Goal: Transaction & Acquisition: Purchase product/service

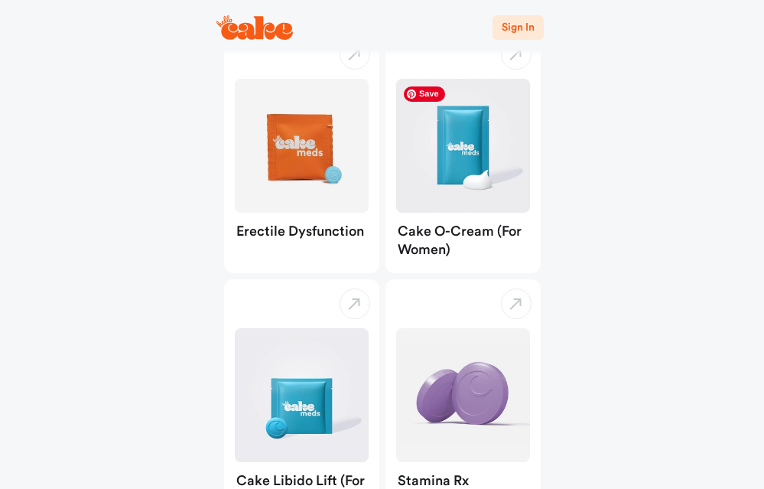
scroll to position [147, 0]
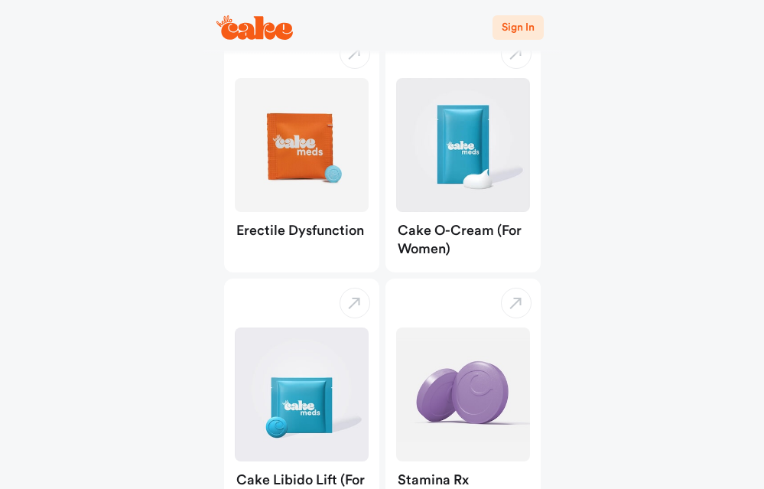
click at [516, 22] on span "Sign In" at bounding box center [518, 27] width 32 height 11
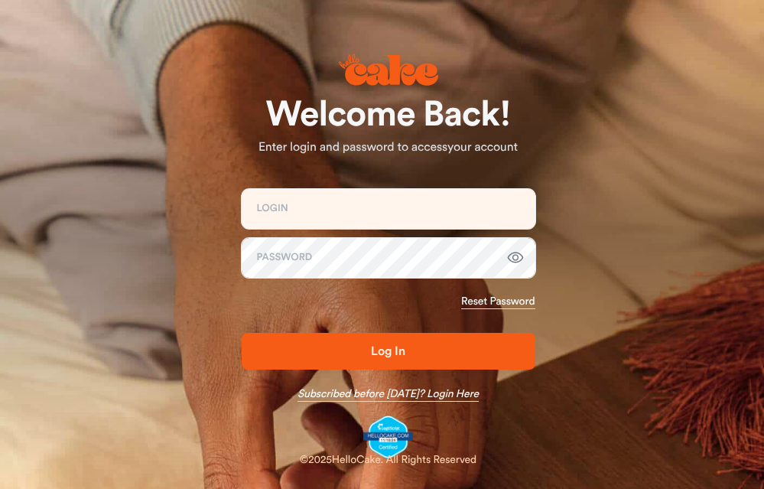
click at [446, 393] on link "Subscribed before [DATE]? Login Here" at bounding box center [388, 393] width 181 height 15
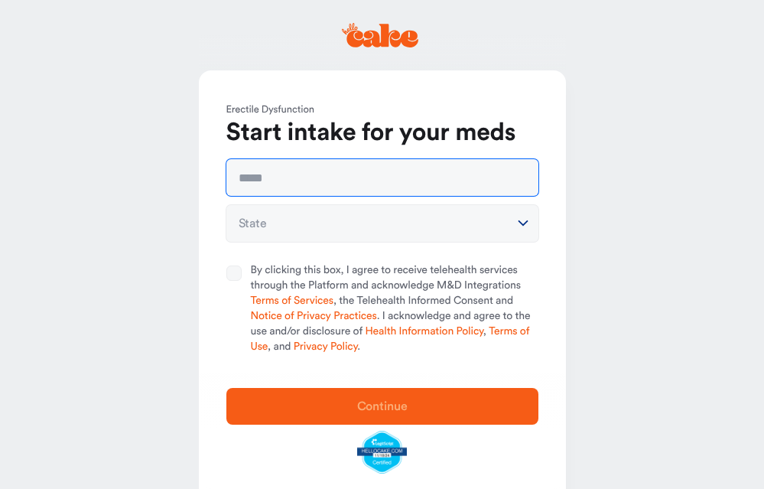
click at [319, 180] on input "text" at bounding box center [382, 177] width 312 height 37
type input "**********"
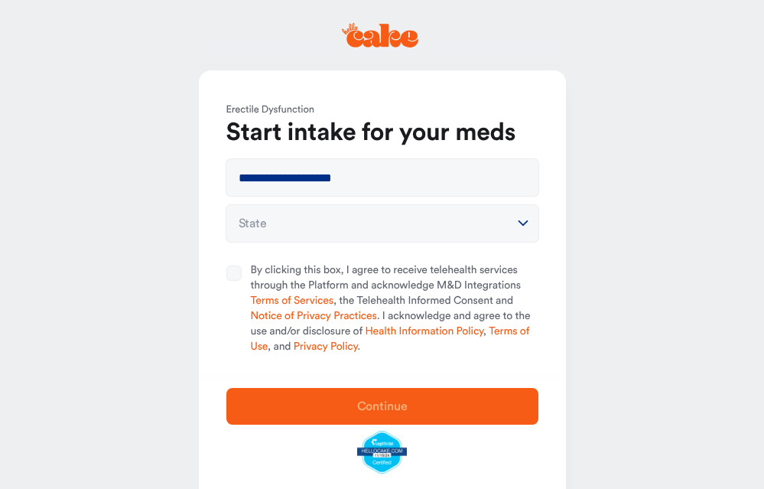
click at [365, 218] on html "**********" at bounding box center [382, 262] width 764 height 525
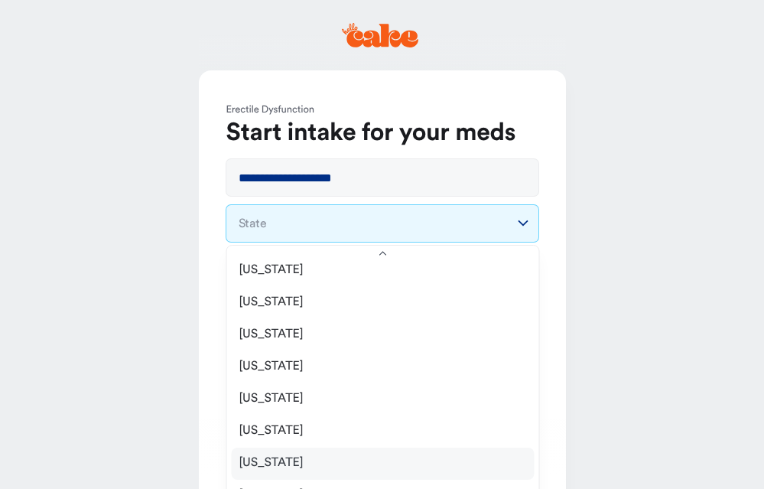
scroll to position [1095, 0]
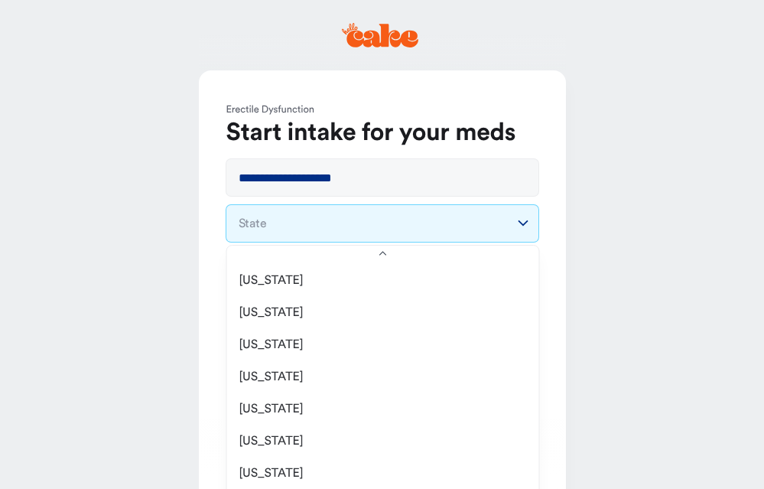
select select "**"
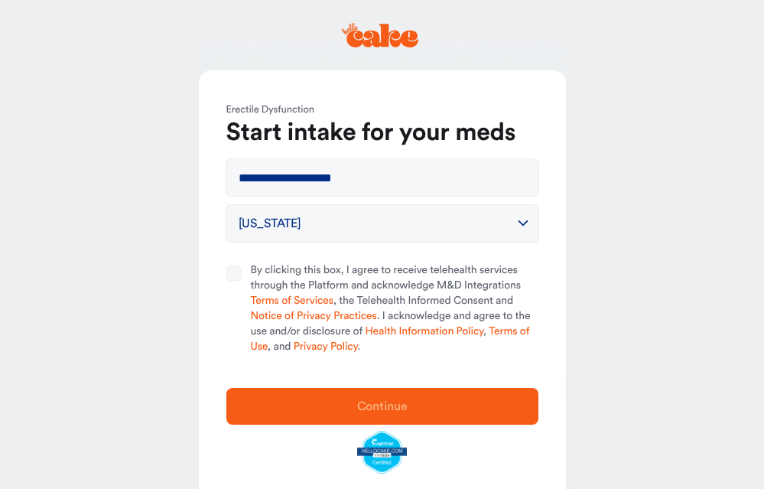
click at [237, 270] on button "By clicking this box, I agree to receive telehealth services through the Platfo…" at bounding box center [233, 272] width 15 height 15
click at [323, 406] on span "Continue" at bounding box center [382, 406] width 263 height 18
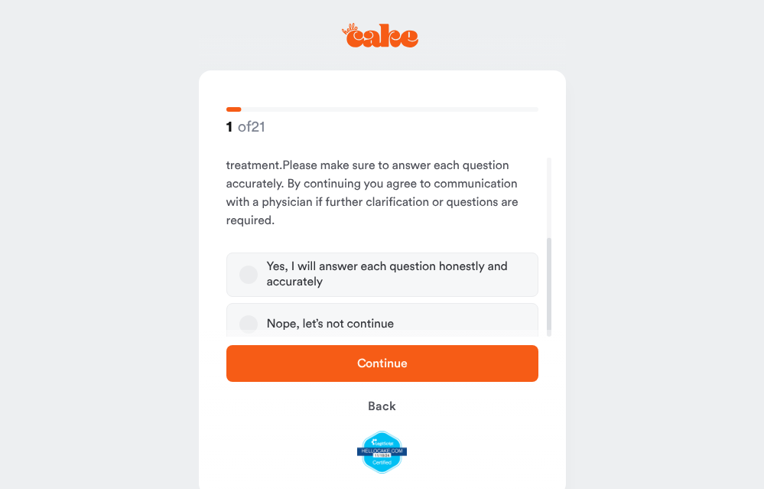
scroll to position [145, 0]
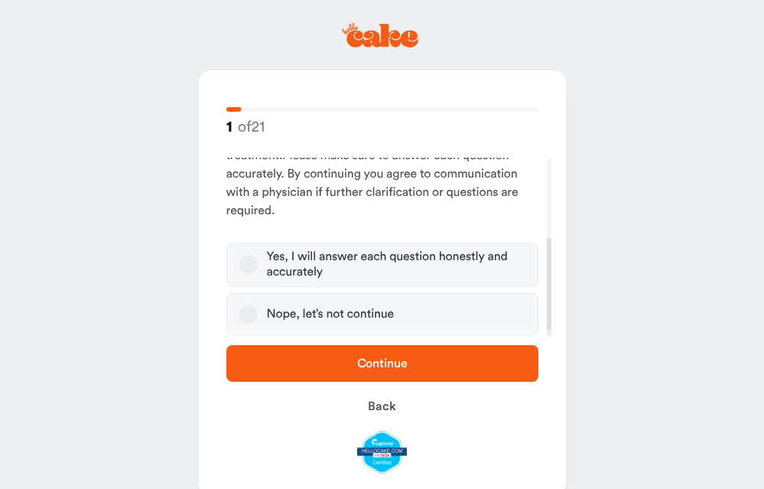
click at [374, 258] on div "Yes, I will answer each question honestly and accurately" at bounding box center [396, 264] width 259 height 31
click at [258, 258] on button "Yes, I will answer each question honestly and accurately" at bounding box center [248, 264] width 18 height 18
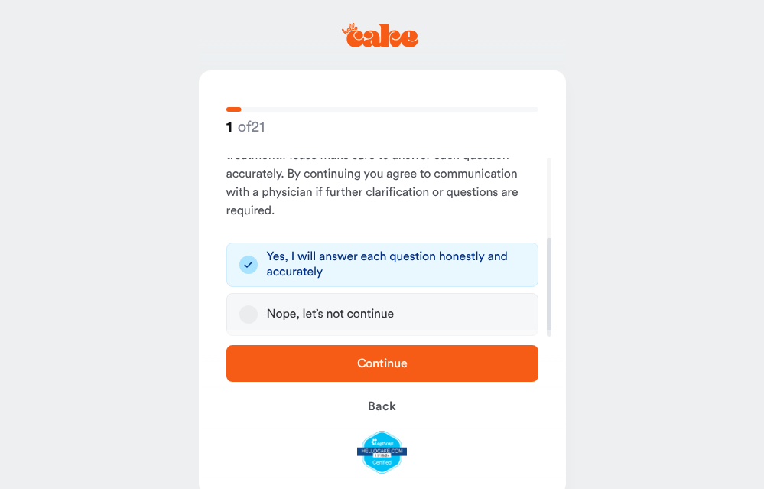
click at [307, 360] on span "Continue" at bounding box center [382, 363] width 263 height 18
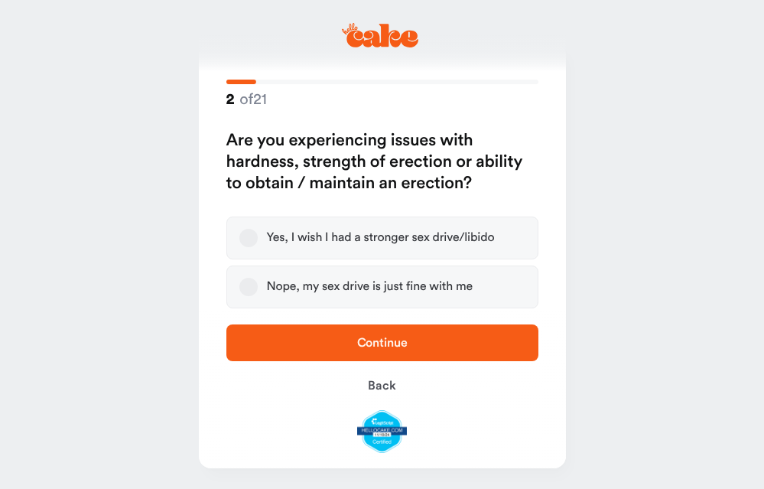
scroll to position [29, 0]
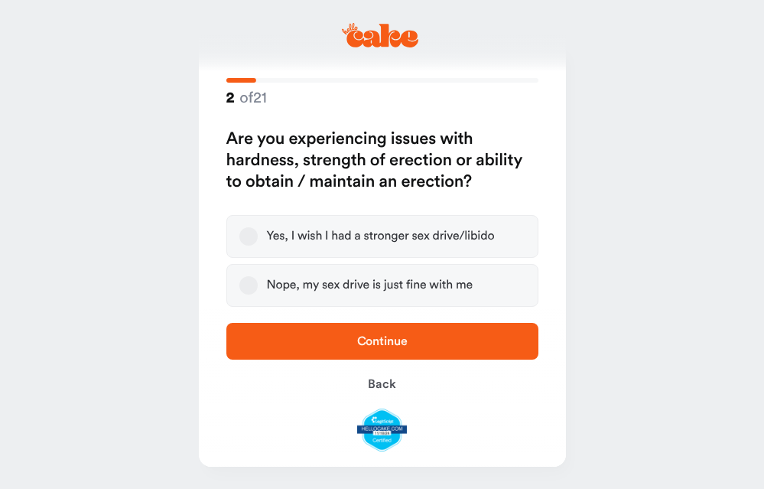
click at [470, 233] on div "Yes, I wish I had a stronger sex drive/libido" at bounding box center [381, 236] width 228 height 15
click at [258, 233] on button "Yes, I wish I had a stronger sex drive/libido" at bounding box center [248, 236] width 18 height 18
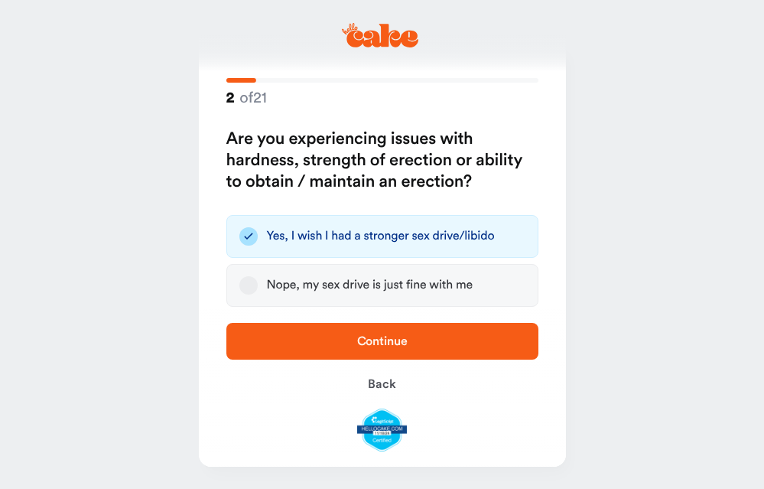
click at [337, 334] on span "Continue" at bounding box center [382, 341] width 263 height 18
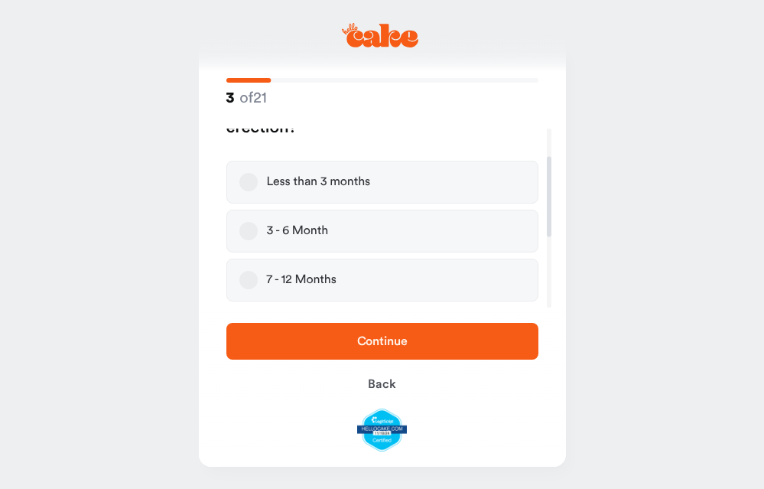
scroll to position [80, 0]
click at [301, 277] on div "7 - 12 Months" at bounding box center [302, 275] width 70 height 15
click at [258, 277] on button "7 - 12 Months" at bounding box center [248, 276] width 18 height 18
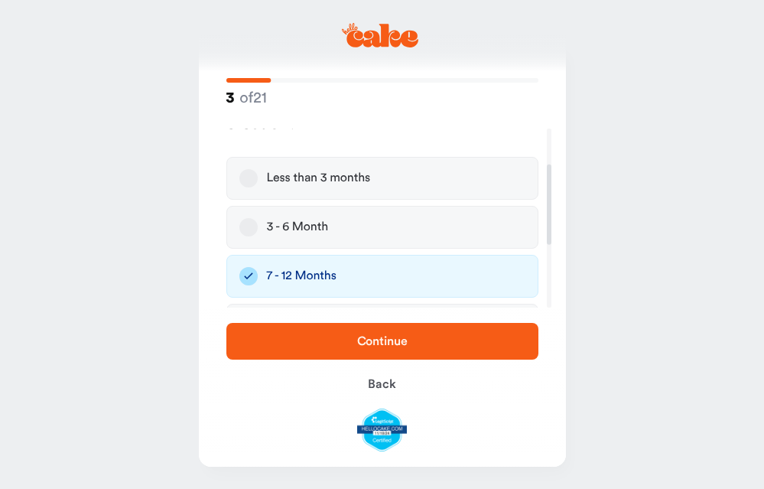
click at [324, 327] on button "Continue" at bounding box center [382, 341] width 312 height 37
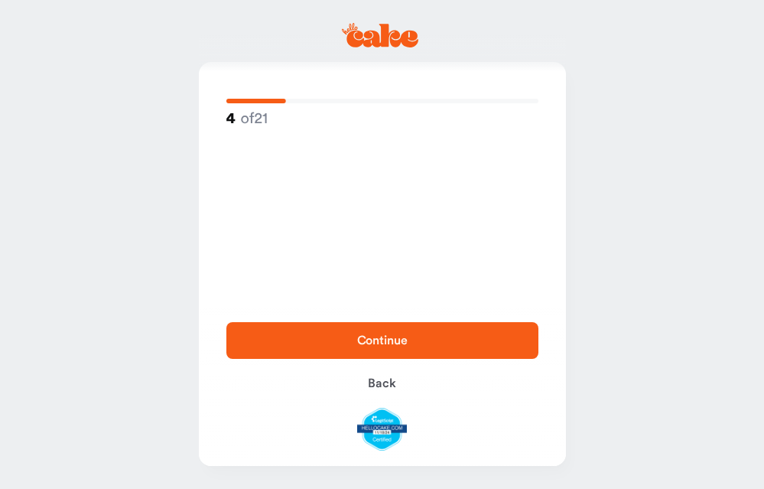
scroll to position [0, 0]
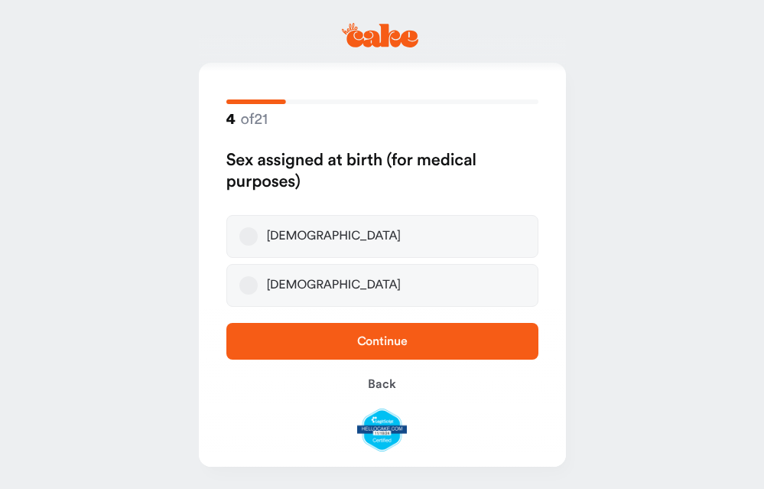
click at [309, 226] on label "Male" at bounding box center [382, 236] width 312 height 43
click at [258, 227] on button "Male" at bounding box center [248, 236] width 18 height 18
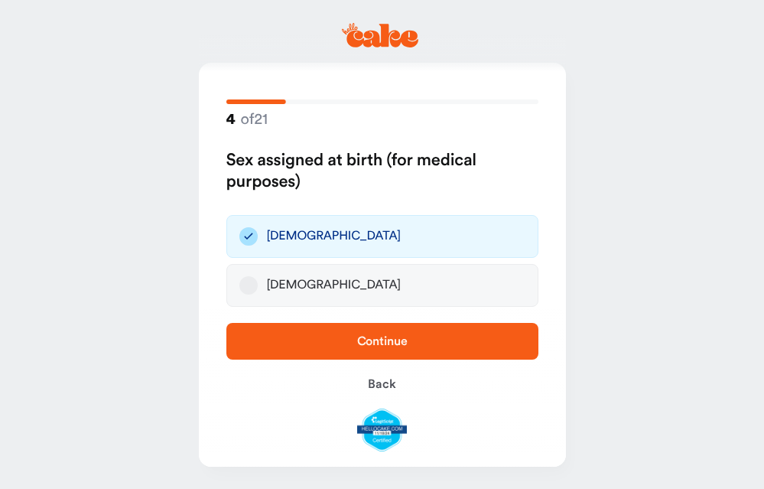
click at [307, 343] on span "Continue" at bounding box center [382, 341] width 263 height 18
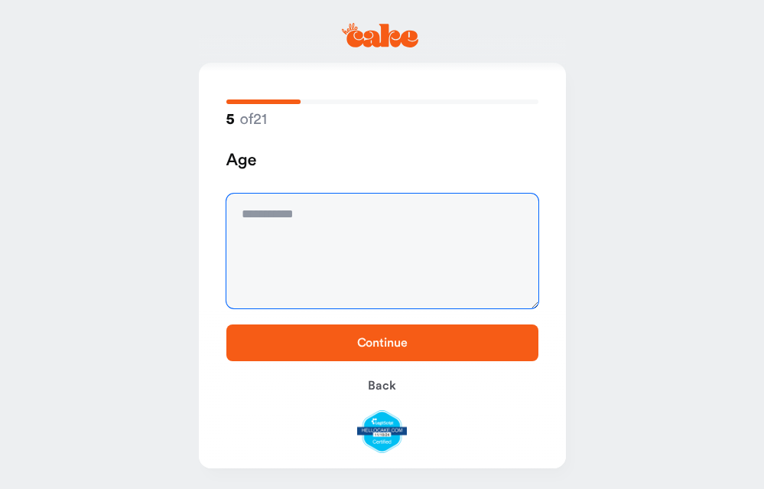
click at [289, 216] on textarea at bounding box center [382, 251] width 312 height 115
type textarea "**"
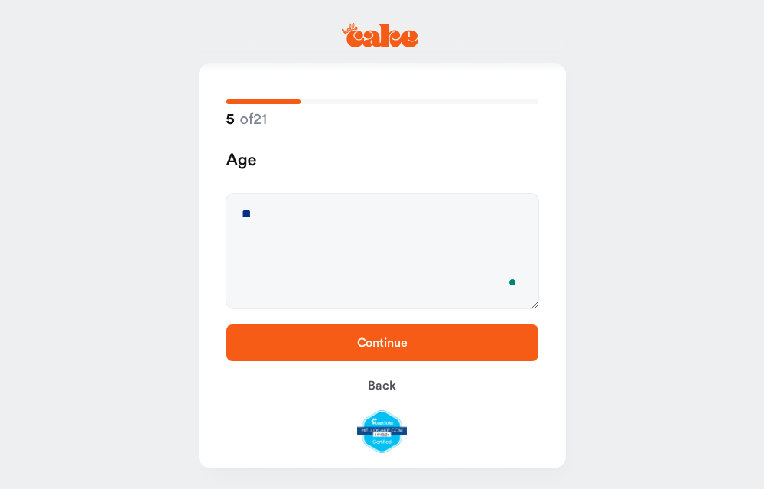
click at [300, 334] on span "Continue" at bounding box center [382, 342] width 263 height 18
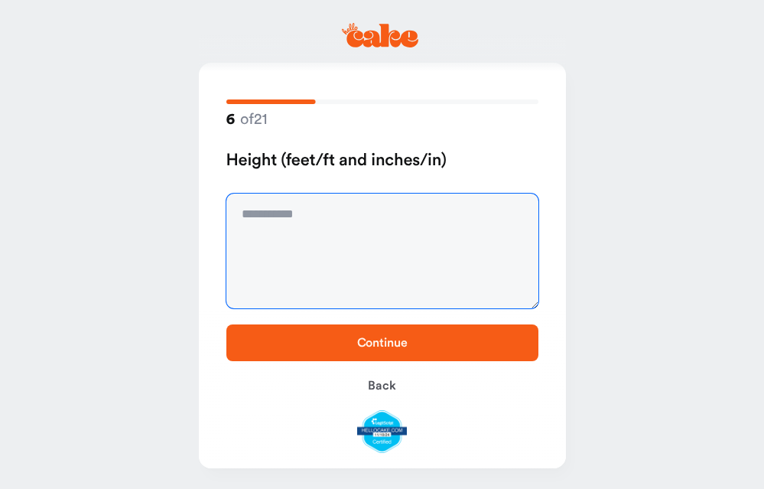
click at [306, 224] on textarea at bounding box center [382, 251] width 312 height 115
type textarea "****"
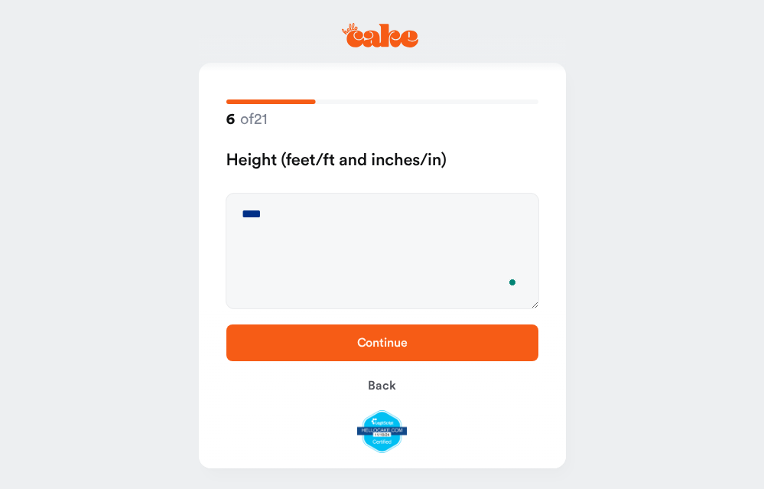
click at [277, 327] on button "Continue" at bounding box center [382, 342] width 312 height 37
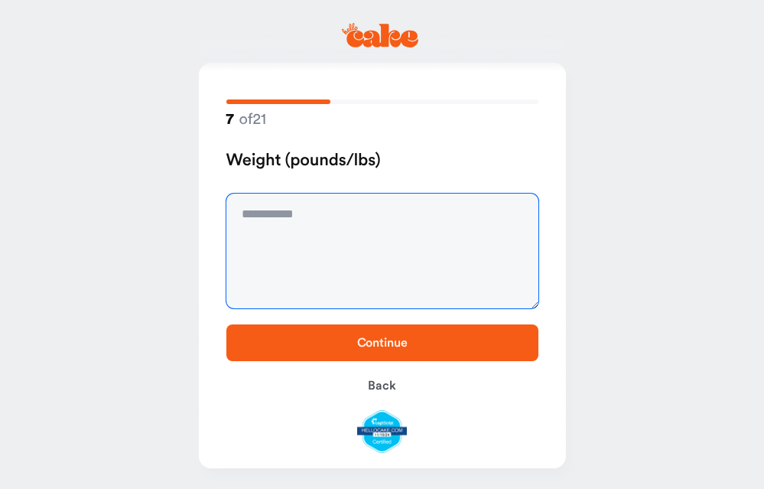
click at [311, 261] on textarea at bounding box center [382, 251] width 312 height 115
type textarea "***"
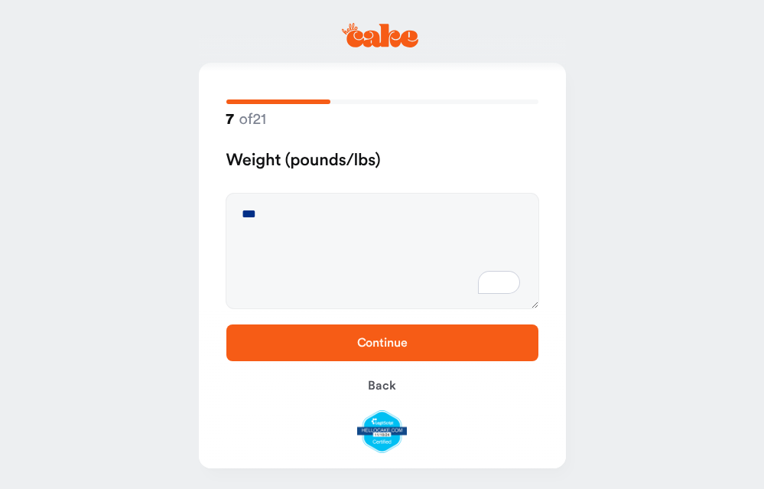
click at [270, 337] on span "Continue" at bounding box center [382, 342] width 263 height 18
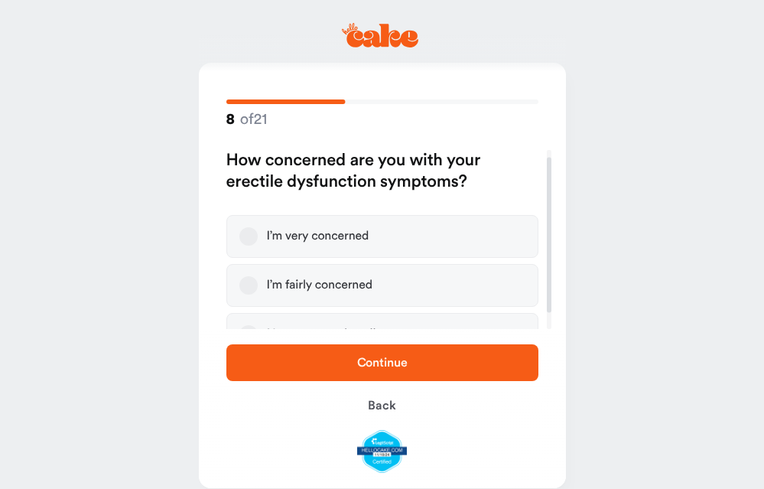
scroll to position [28, 0]
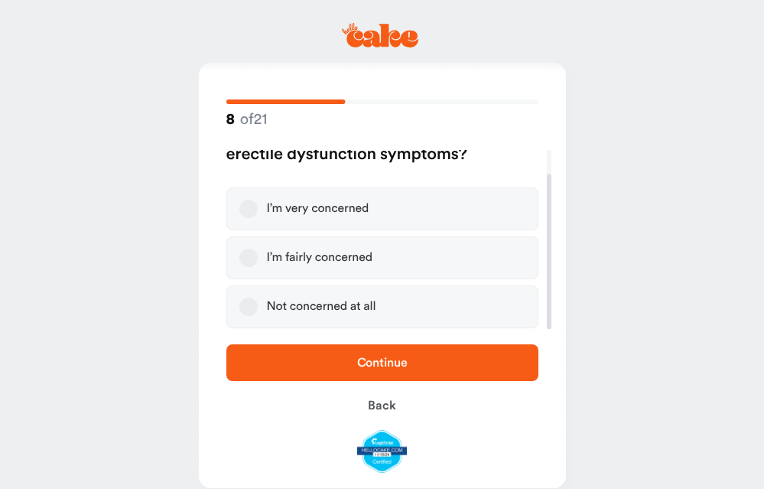
click at [351, 209] on div "I’m very concerned" at bounding box center [318, 208] width 102 height 15
click at [258, 209] on button "I’m very concerned" at bounding box center [248, 209] width 18 height 18
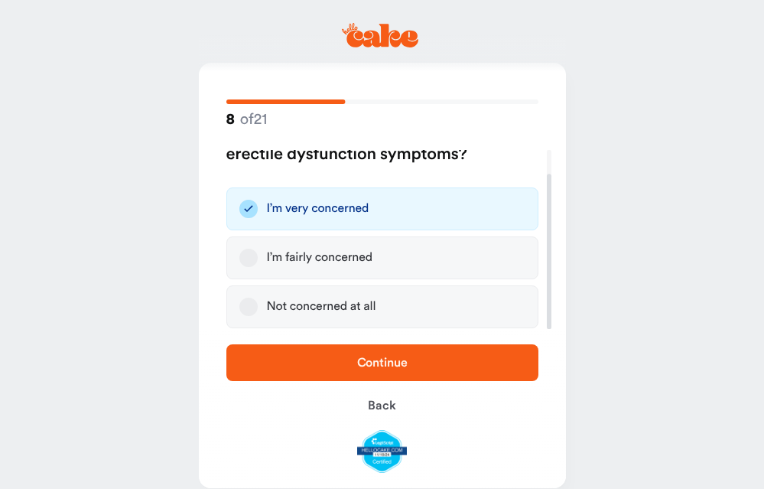
click at [330, 372] on button "Continue" at bounding box center [382, 362] width 312 height 37
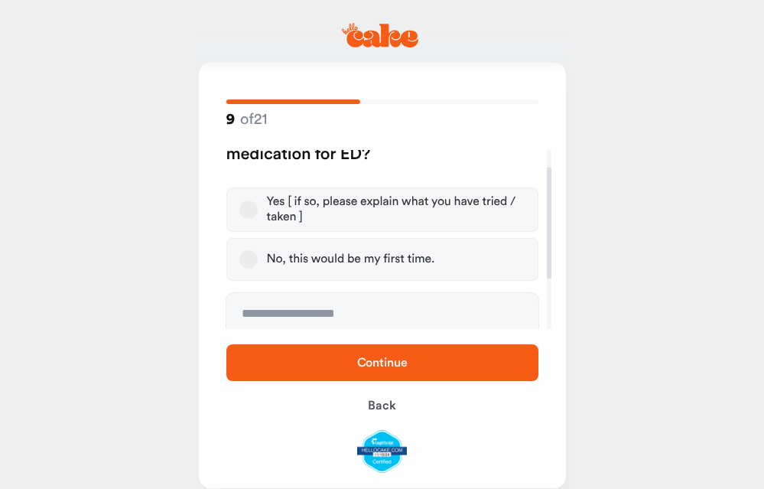
scroll to position [0, 0]
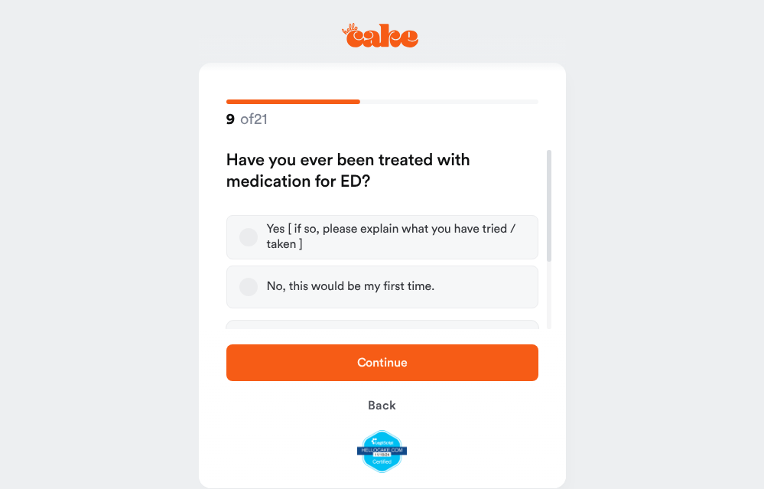
click at [360, 236] on div "Yes [ if so, please explain what you have tried / taken ]" at bounding box center [396, 237] width 259 height 31
click at [258, 236] on button "Yes [ if so, please explain what you have tried / taken ]" at bounding box center [248, 237] width 18 height 18
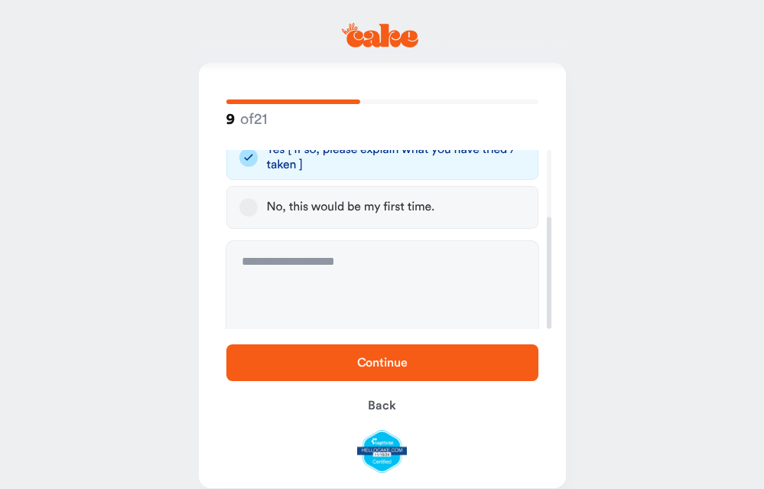
scroll to position [107, 0]
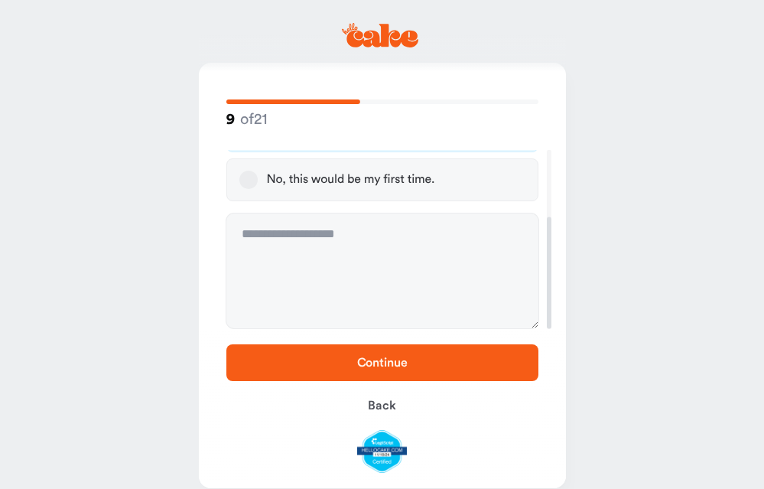
click at [369, 369] on span "Continue" at bounding box center [382, 362] width 263 height 18
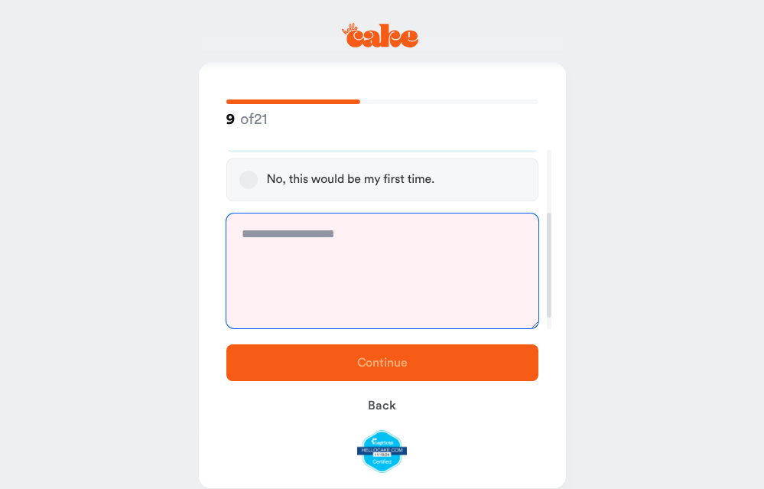
click at [322, 248] on textarea "To enrich screen reader interactions, please activate Accessibility in Grammarl…" at bounding box center [382, 270] width 312 height 115
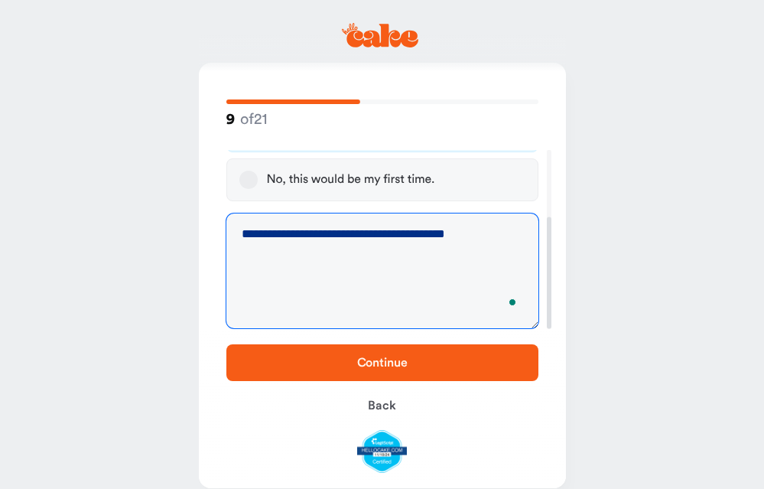
type textarea "**********"
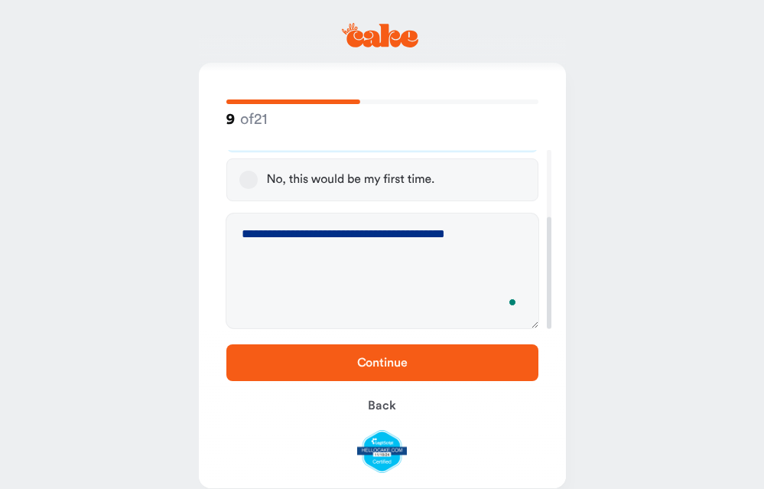
click at [420, 371] on button "Continue" at bounding box center [382, 362] width 312 height 37
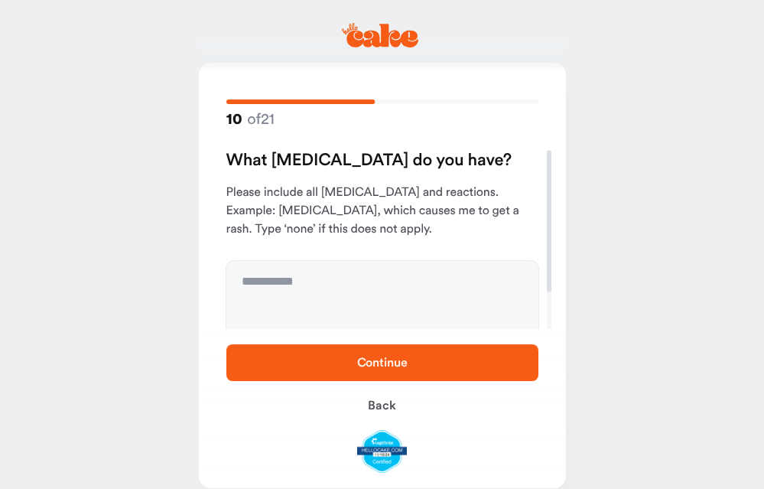
scroll to position [1, 0]
click at [376, 298] on textarea at bounding box center [382, 317] width 312 height 115
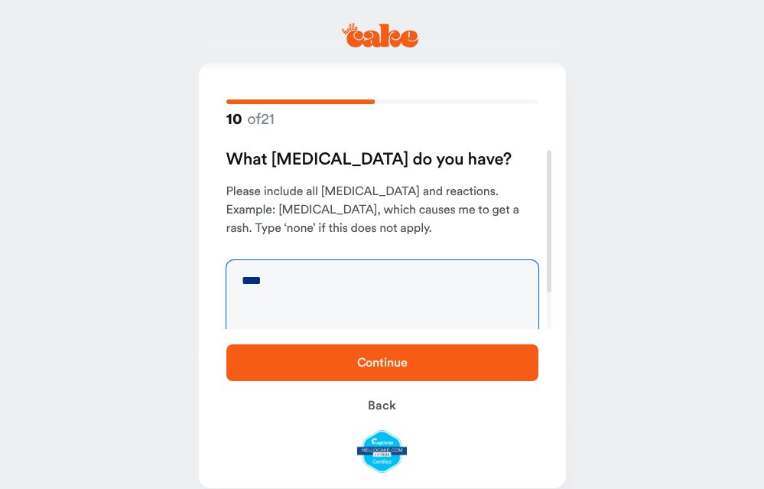
type textarea "****"
click at [411, 374] on button "Continue" at bounding box center [382, 362] width 312 height 37
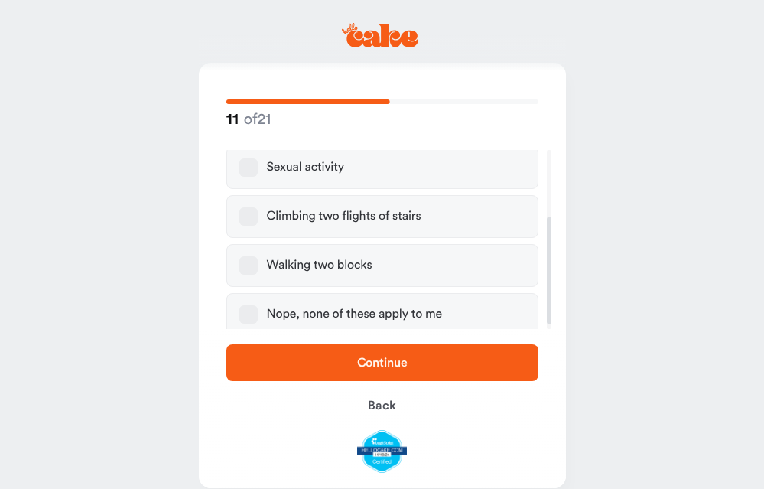
scroll to position [119, 0]
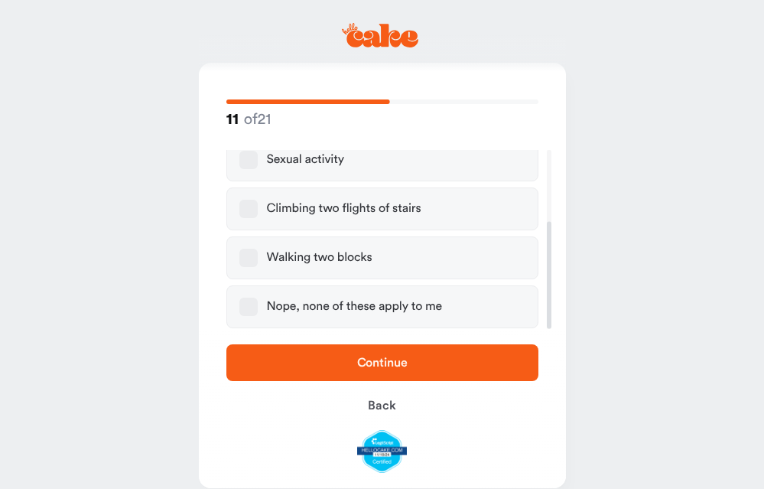
click at [291, 304] on div "Nope, none of these apply to me" at bounding box center [355, 306] width 176 height 15
click at [258, 304] on button "Nope, none of these apply to me" at bounding box center [248, 307] width 18 height 18
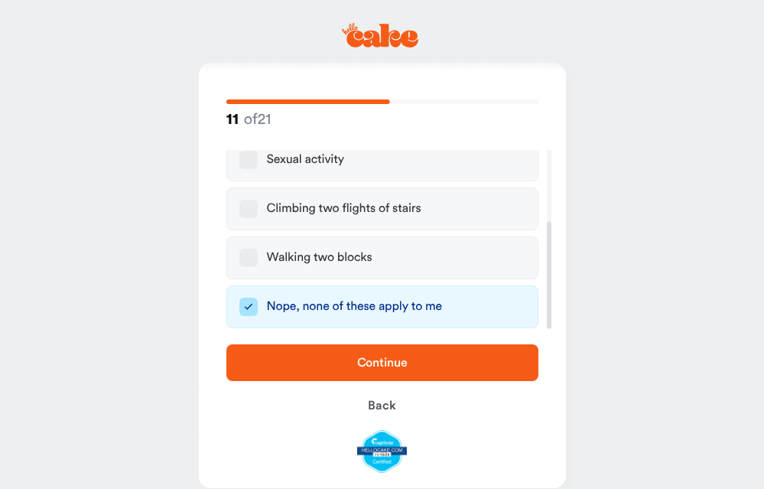
click at [312, 356] on span "Continue" at bounding box center [382, 362] width 263 height 18
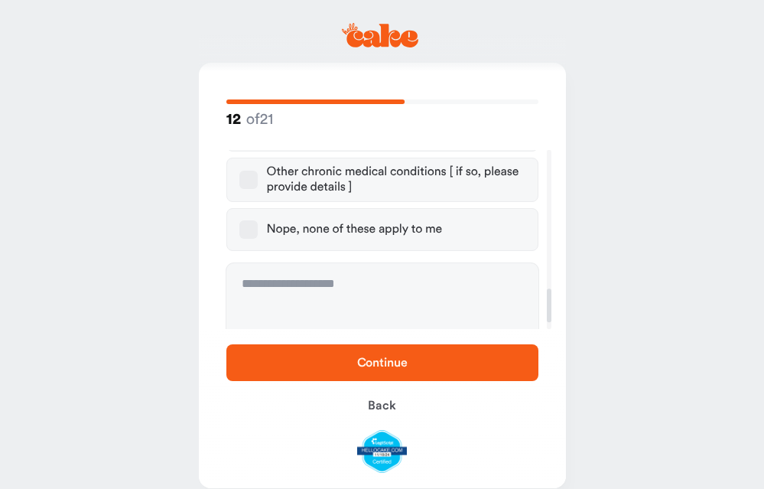
scroll to position [737, 0]
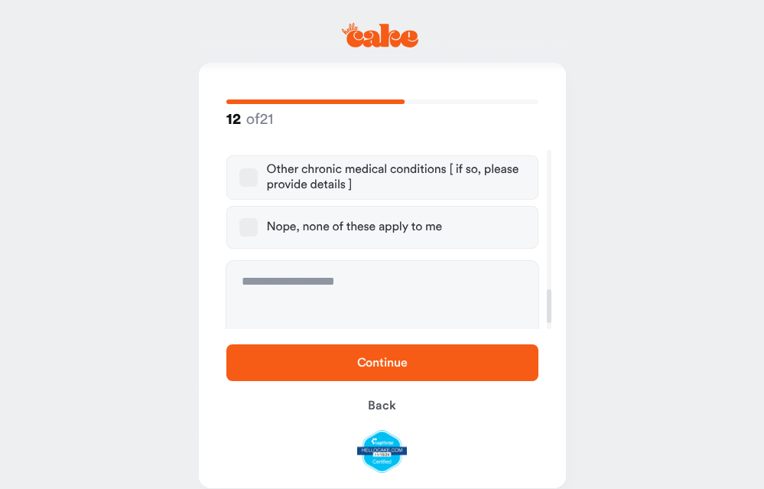
click at [317, 220] on div "Nope, none of these apply to me" at bounding box center [355, 227] width 176 height 15
click at [258, 218] on button "Nope, none of these apply to me" at bounding box center [248, 227] width 18 height 18
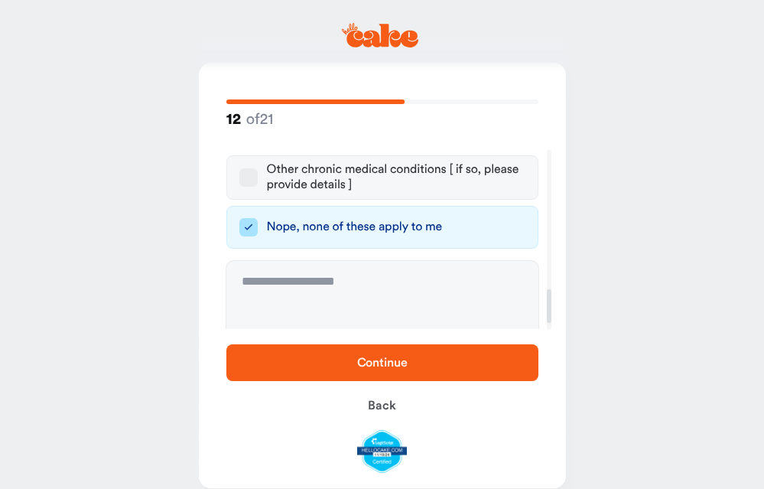
click at [330, 360] on span "Continue" at bounding box center [382, 362] width 263 height 18
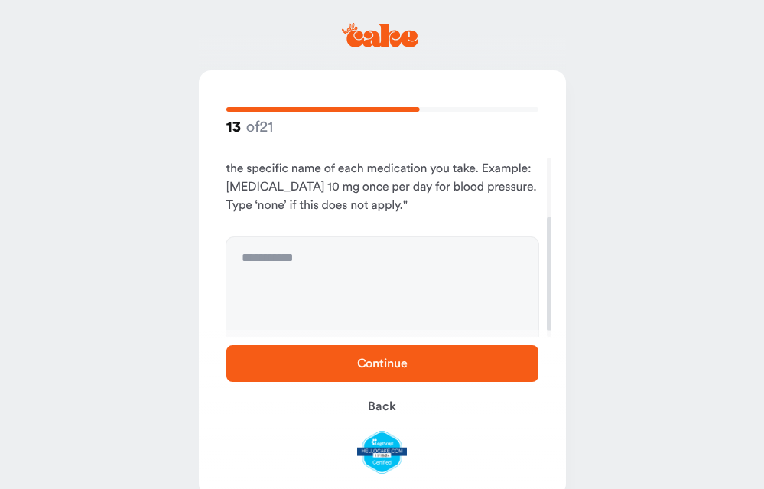
scroll to position [102, 0]
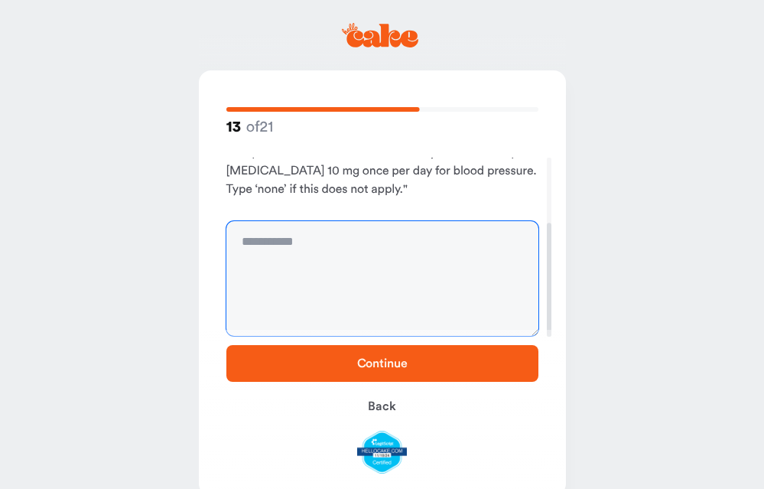
click at [376, 286] on textarea "To enrich screen reader interactions, please activate Accessibility in Grammarl…" at bounding box center [382, 278] width 312 height 115
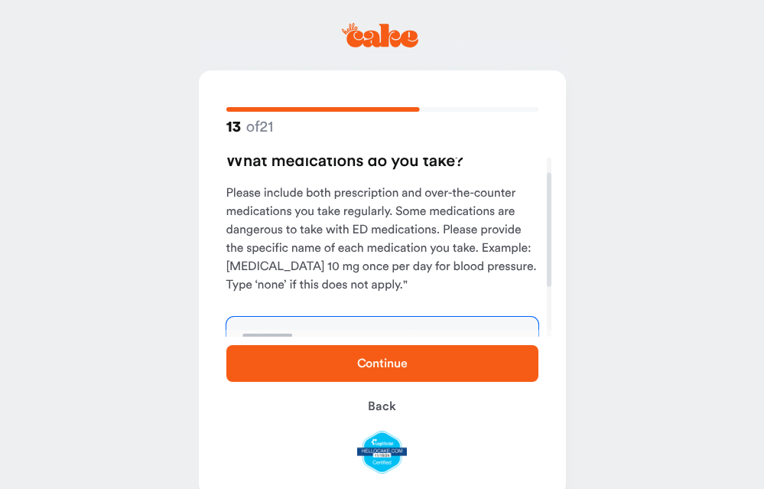
scroll to position [0, 0]
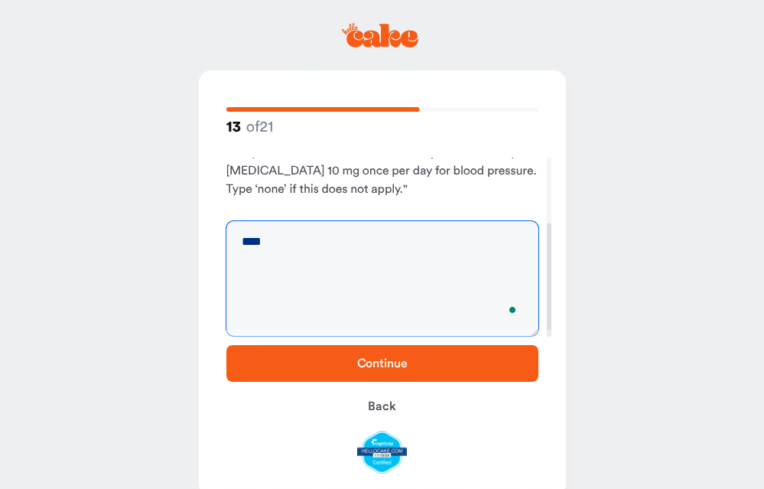
type textarea "****"
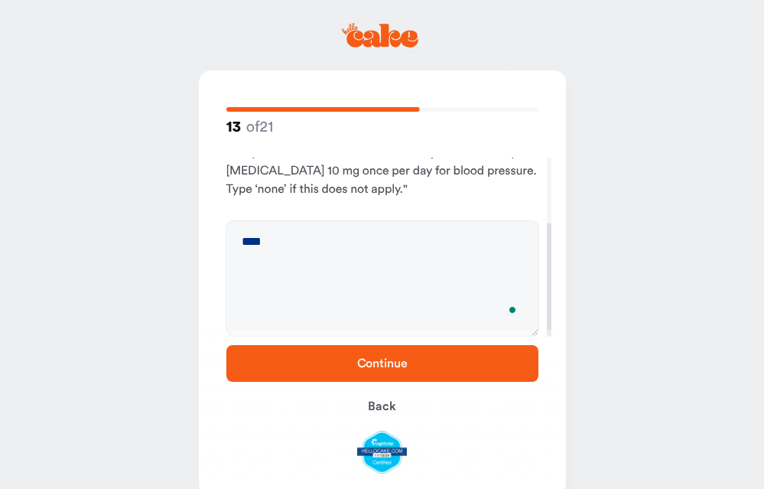
click at [369, 364] on span "Continue" at bounding box center [382, 363] width 50 height 12
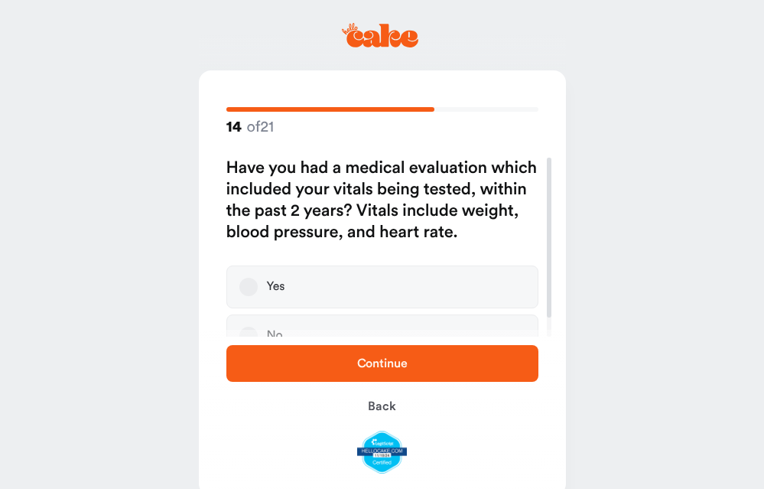
click at [375, 278] on label "Yes" at bounding box center [382, 286] width 312 height 43
click at [258, 278] on button "Yes" at bounding box center [248, 287] width 18 height 18
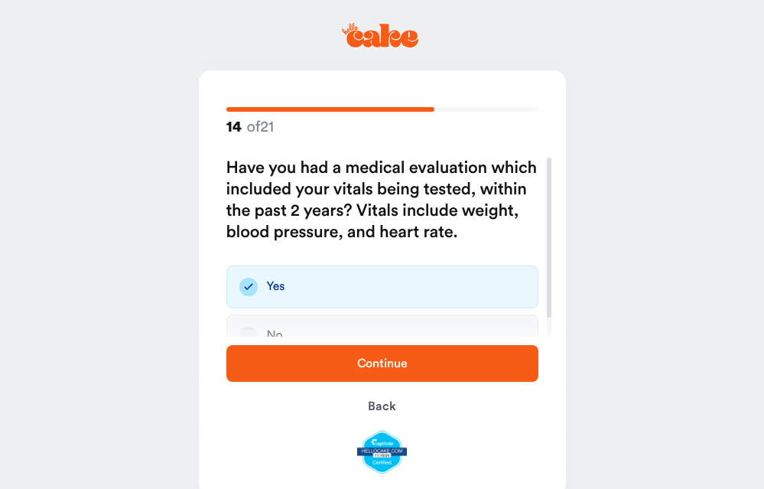
click at [308, 364] on span "Continue" at bounding box center [382, 363] width 263 height 18
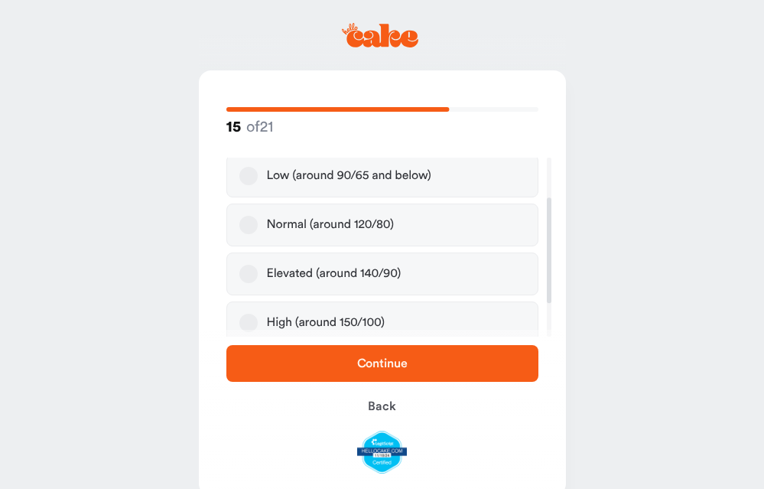
click at [391, 223] on div "Normal (around 120/80)" at bounding box center [330, 224] width 127 height 15
click at [258, 223] on button "Normal (around 120/80)" at bounding box center [248, 225] width 18 height 18
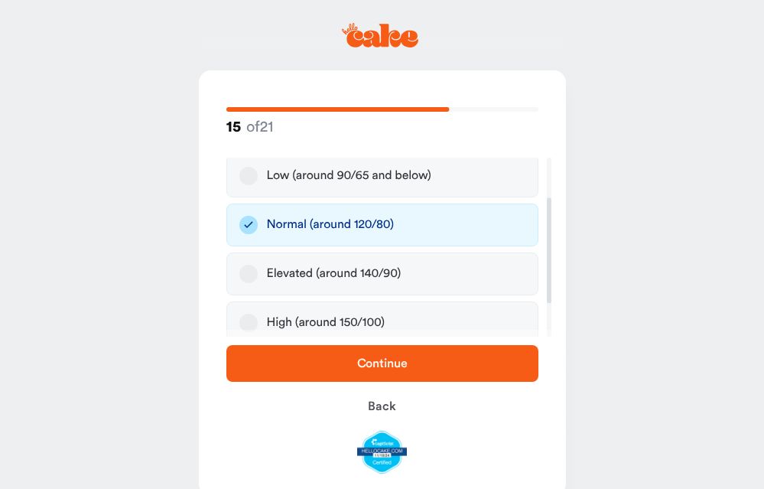
click at [333, 370] on span "Continue" at bounding box center [382, 363] width 263 height 18
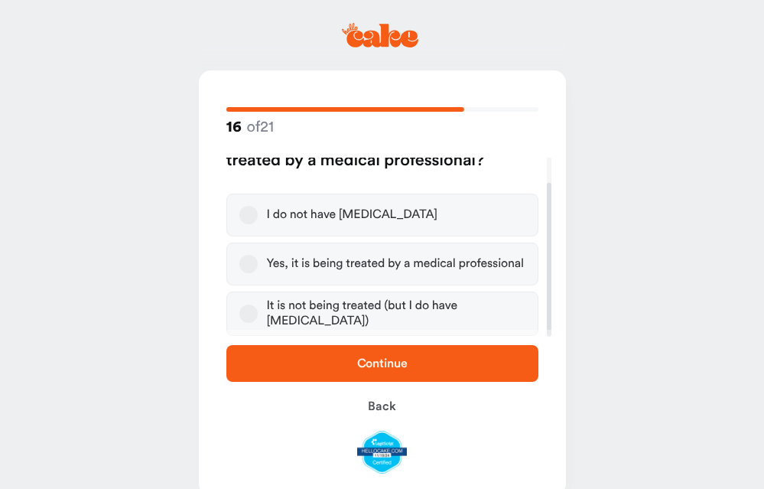
click at [363, 216] on div "I do not have high blood pressure" at bounding box center [352, 214] width 171 height 15
click at [258, 216] on button "I do not have high blood pressure" at bounding box center [248, 215] width 18 height 18
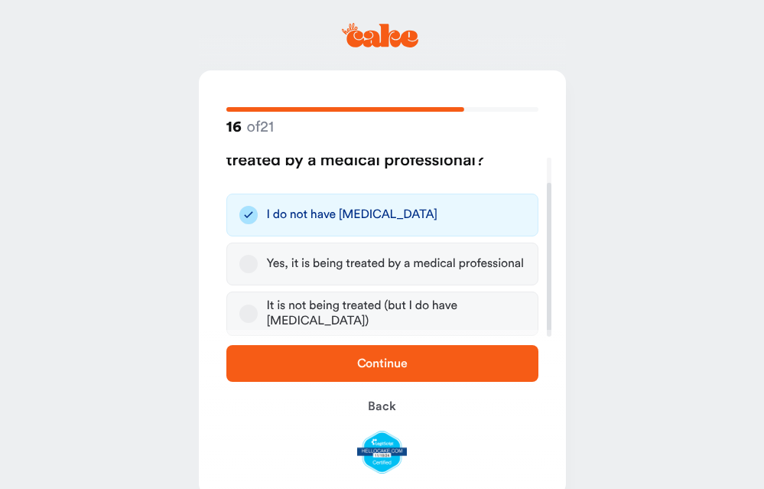
click at [287, 356] on span "Continue" at bounding box center [382, 363] width 263 height 18
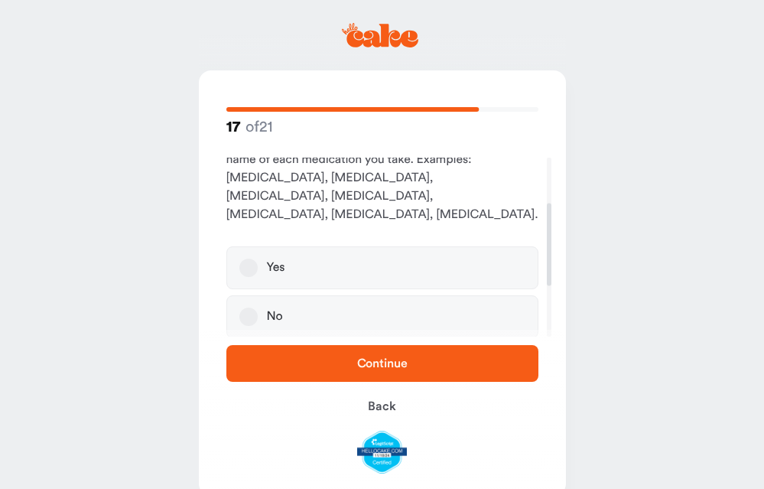
click at [272, 309] on div "No" at bounding box center [275, 316] width 16 height 15
click at [258, 307] on button "No" at bounding box center [248, 316] width 18 height 18
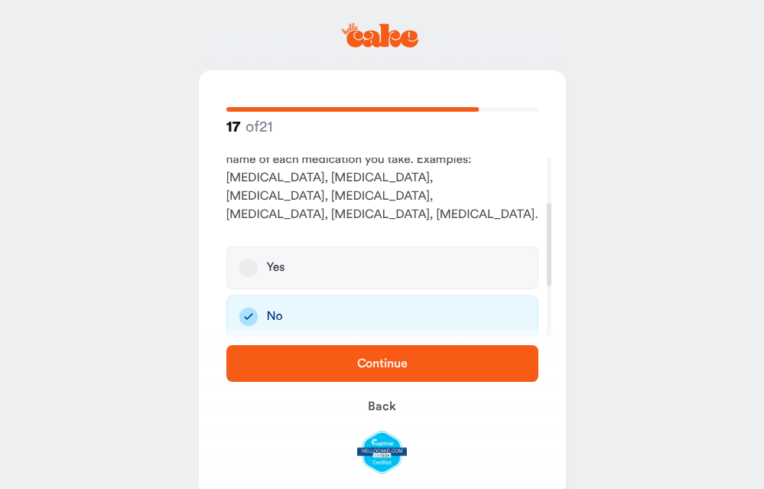
click at [273, 365] on span "Continue" at bounding box center [382, 363] width 263 height 18
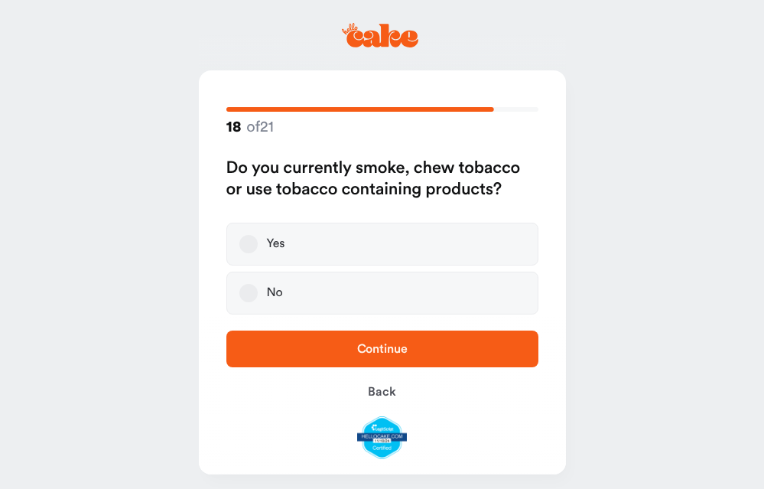
click at [286, 282] on label "No" at bounding box center [382, 293] width 312 height 43
click at [258, 284] on button "No" at bounding box center [248, 293] width 18 height 18
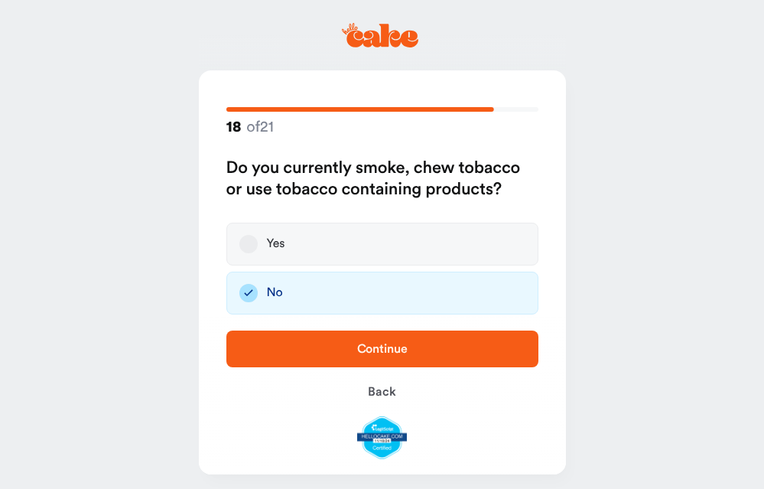
click at [294, 347] on span "Continue" at bounding box center [382, 349] width 263 height 18
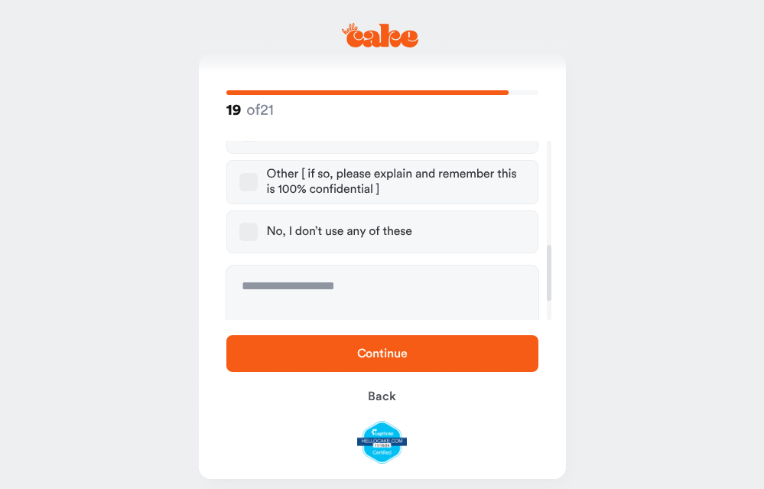
click at [376, 220] on label "No, I don’t use any of these" at bounding box center [382, 231] width 312 height 43
click at [258, 223] on button "No, I don’t use any of these" at bounding box center [248, 232] width 18 height 18
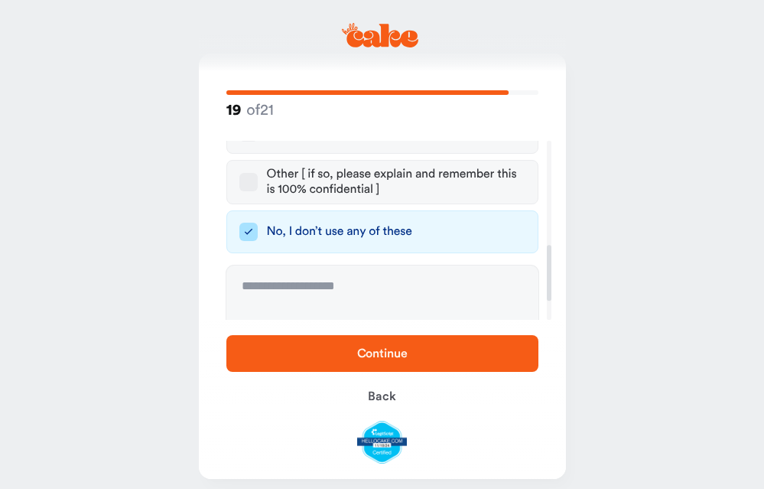
click at [328, 348] on span "Continue" at bounding box center [382, 353] width 263 height 18
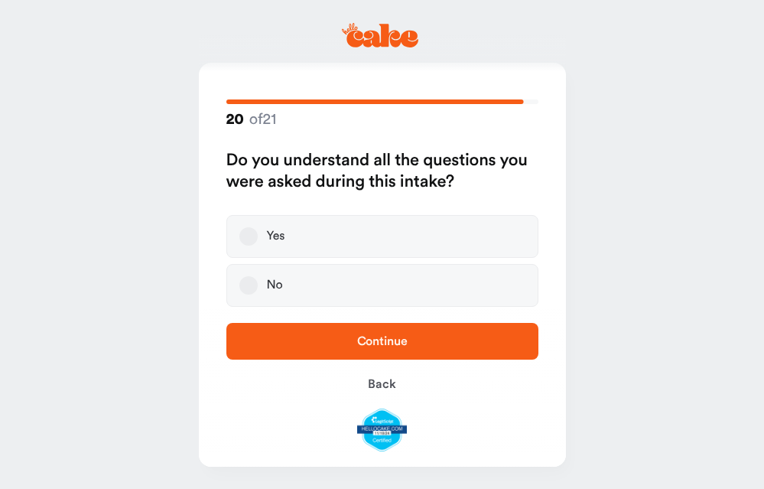
click at [404, 247] on label "Yes" at bounding box center [382, 236] width 312 height 43
click at [258, 246] on button "Yes" at bounding box center [248, 236] width 18 height 18
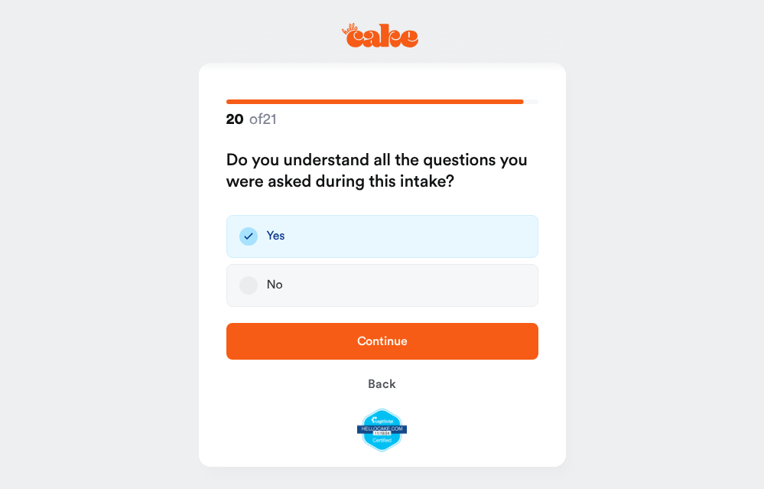
click at [355, 347] on span "Continue" at bounding box center [382, 341] width 263 height 18
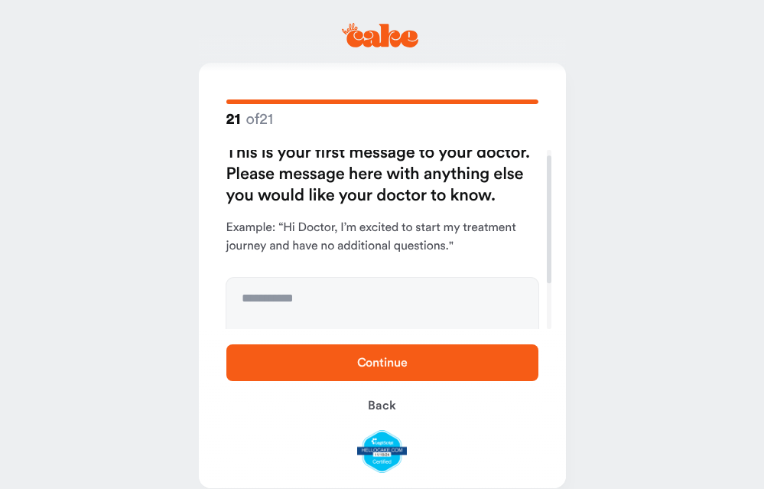
click at [358, 202] on h2 "This is your first message to your doctor. Please message here with anything el…" at bounding box center [382, 174] width 312 height 64
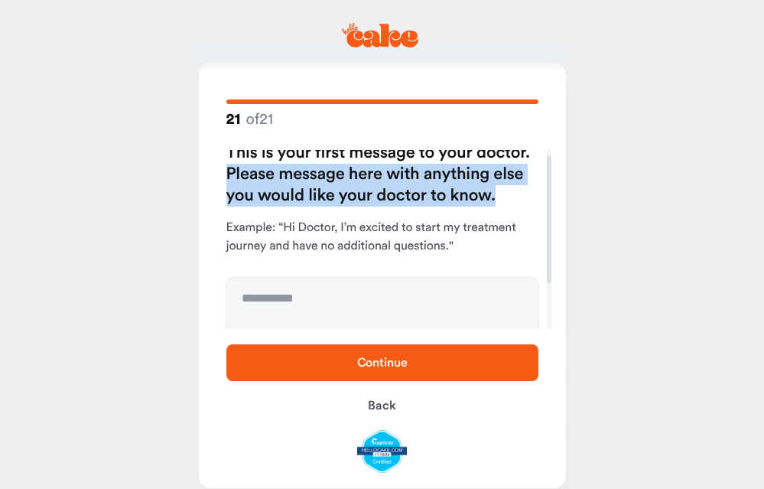
drag, startPoint x: 500, startPoint y: 199, endPoint x: 229, endPoint y: 173, distance: 272.8
click at [229, 173] on h2 "This is your first message to your doctor. Please message here with anything el…" at bounding box center [382, 174] width 312 height 64
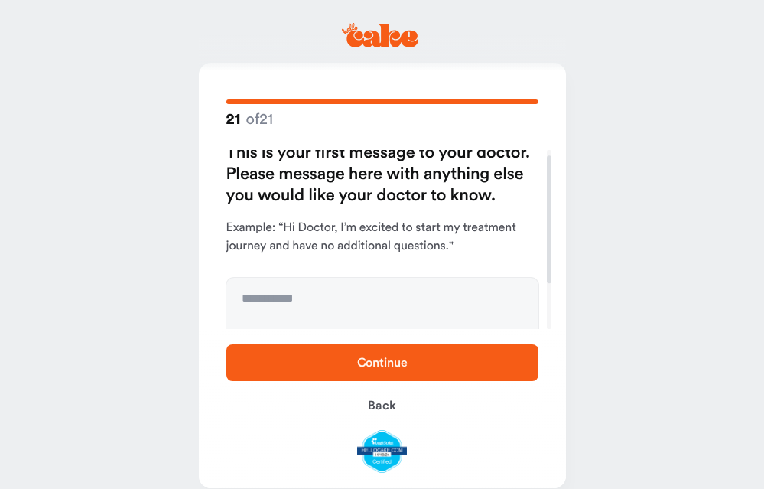
click at [272, 187] on h2 "This is your first message to your doctor. Please message here with anything el…" at bounding box center [382, 174] width 312 height 64
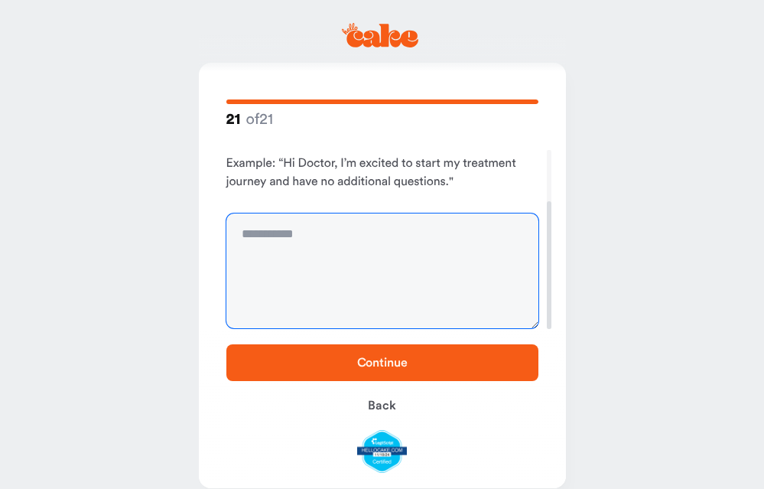
click at [314, 259] on textarea "To enrich screen reader interactions, please activate Accessibility in Grammarl…" at bounding box center [382, 270] width 312 height 115
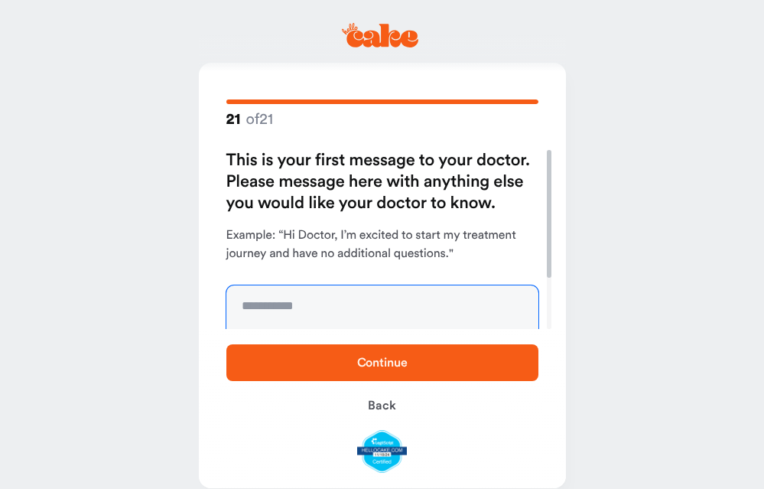
type textarea "*"
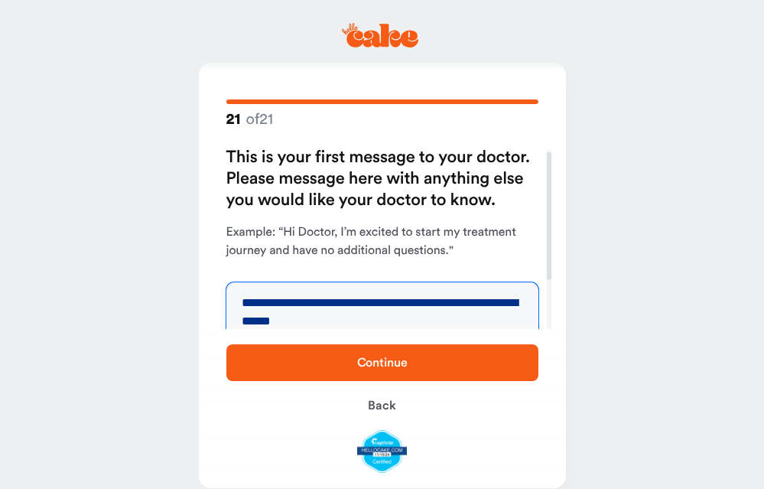
type textarea "**********"
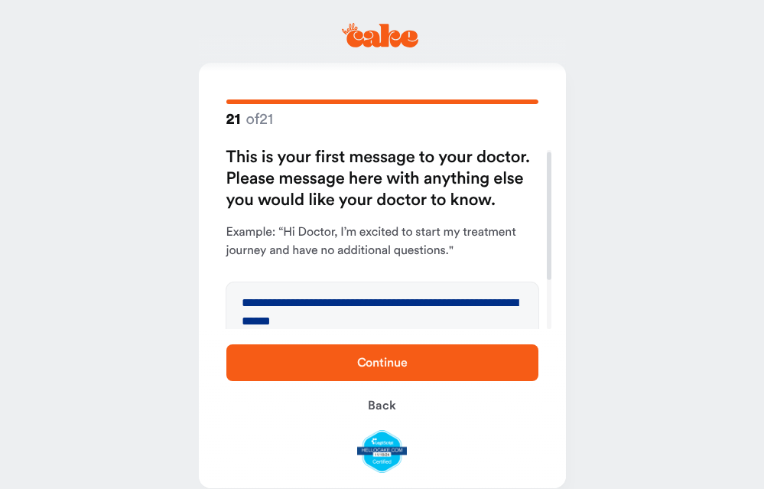
click at [506, 366] on span "Continue" at bounding box center [382, 362] width 263 height 18
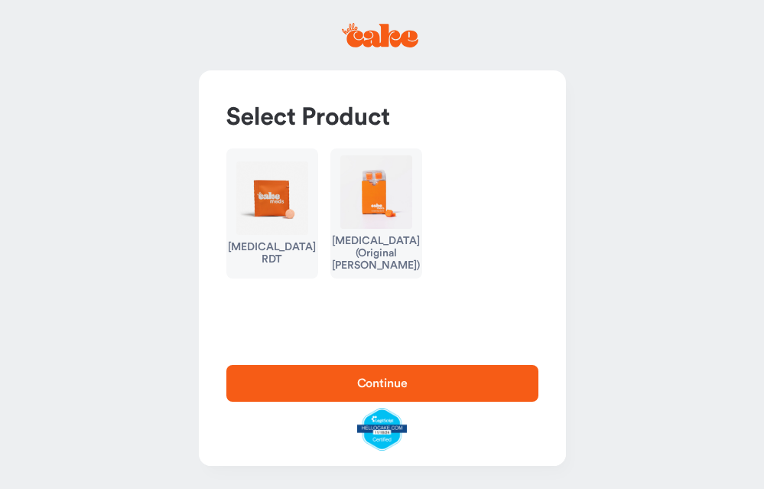
click at [279, 205] on img "button" at bounding box center [272, 197] width 72 height 73
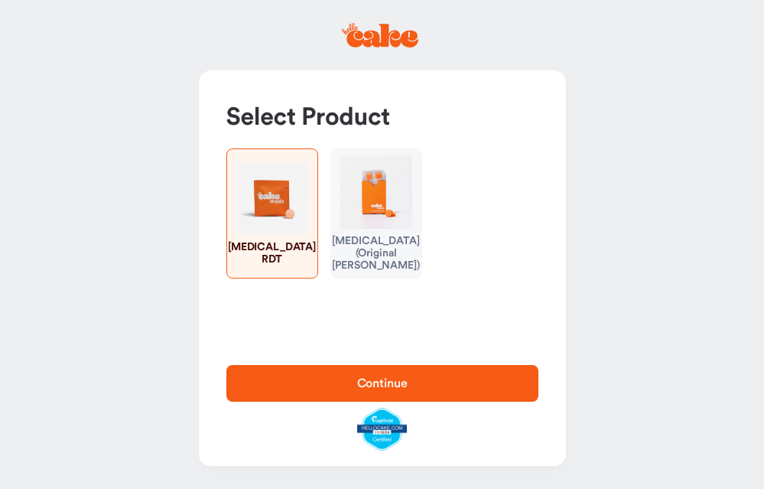
click at [383, 390] on span "Continue" at bounding box center [382, 383] width 263 height 18
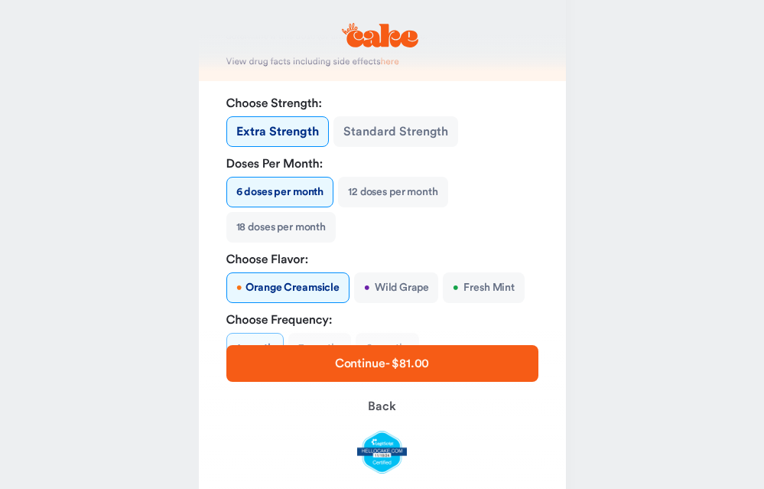
scroll to position [211, 0]
click at [398, 138] on button "Standard Strength" at bounding box center [395, 131] width 125 height 31
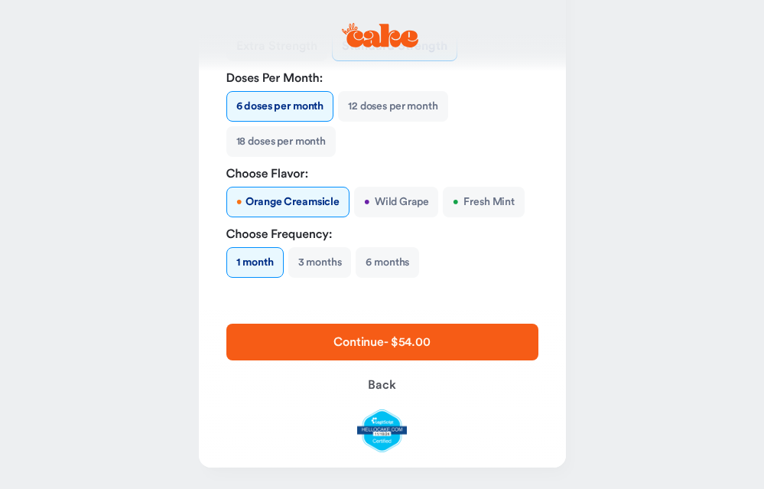
scroll to position [298, 0]
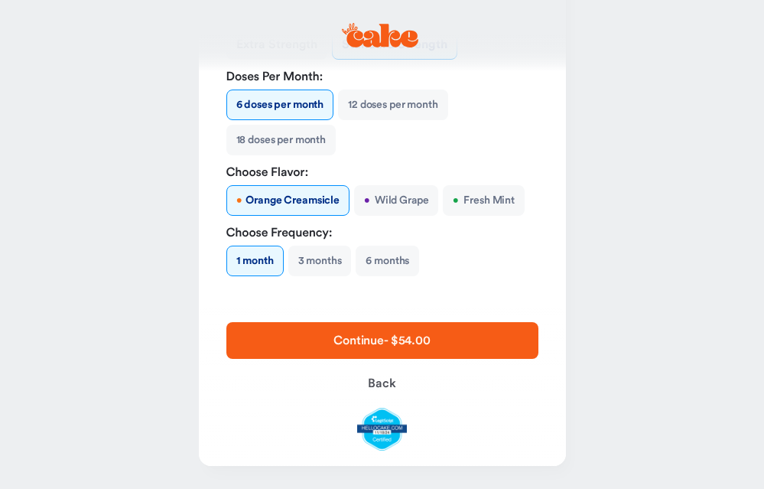
click at [401, 204] on button "• Wild Grape" at bounding box center [396, 200] width 84 height 31
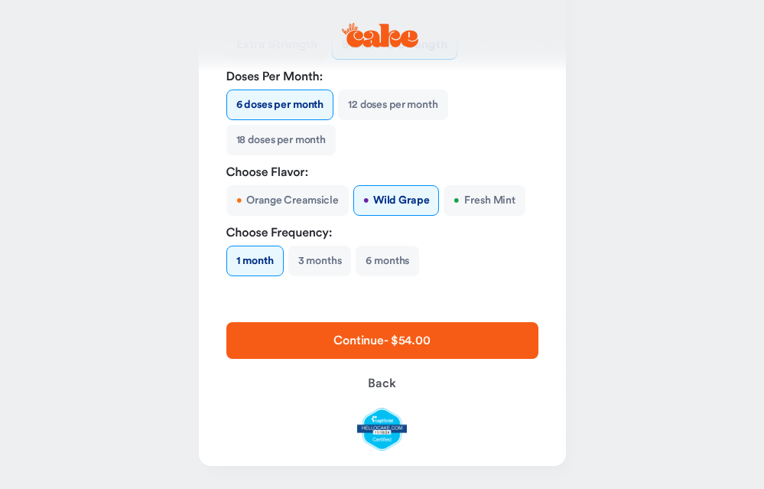
click at [324, 262] on button "3 months" at bounding box center [319, 261] width 63 height 31
click at [437, 339] on span "Continue - $144.00" at bounding box center [382, 340] width 263 height 18
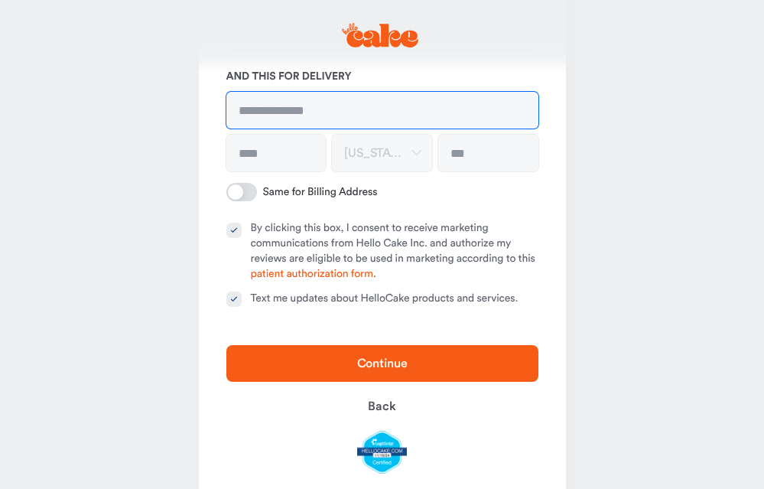
click at [288, 98] on input at bounding box center [382, 110] width 312 height 37
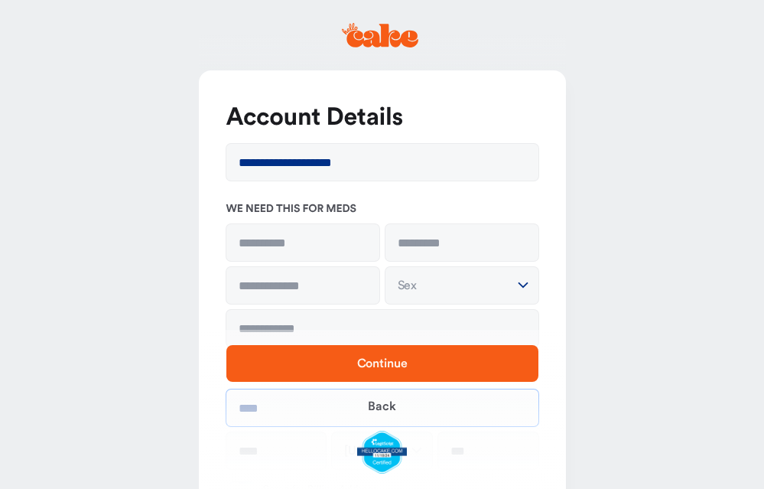
type input "***"
click at [289, 243] on input at bounding box center [302, 242] width 153 height 37
type input "******"
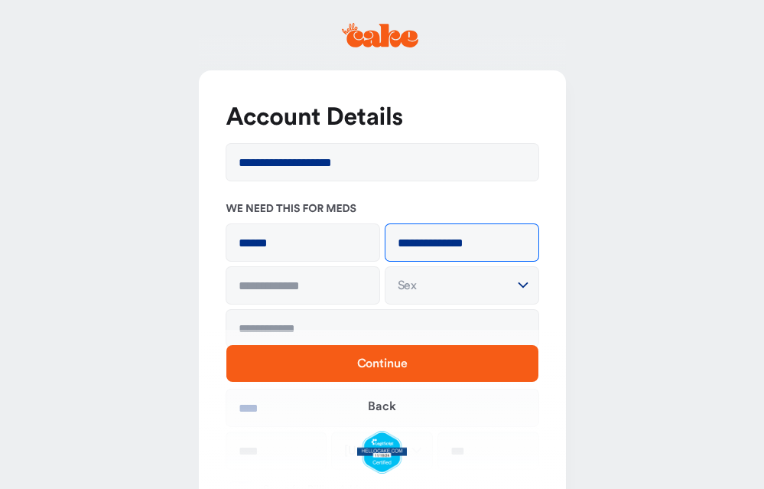
type input "**********"
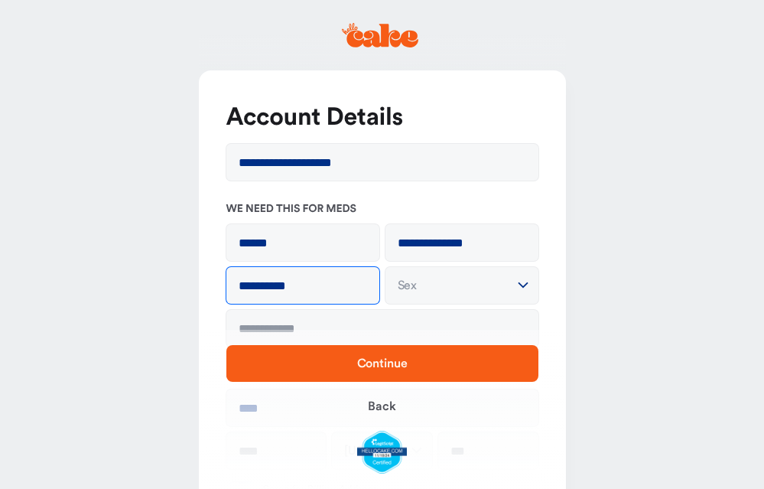
type input "**********"
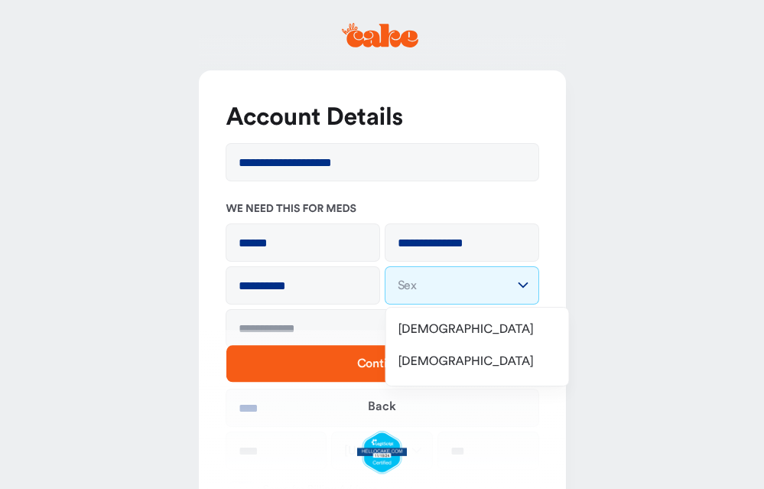
click at [431, 273] on html "**********" at bounding box center [382, 411] width 764 height 822
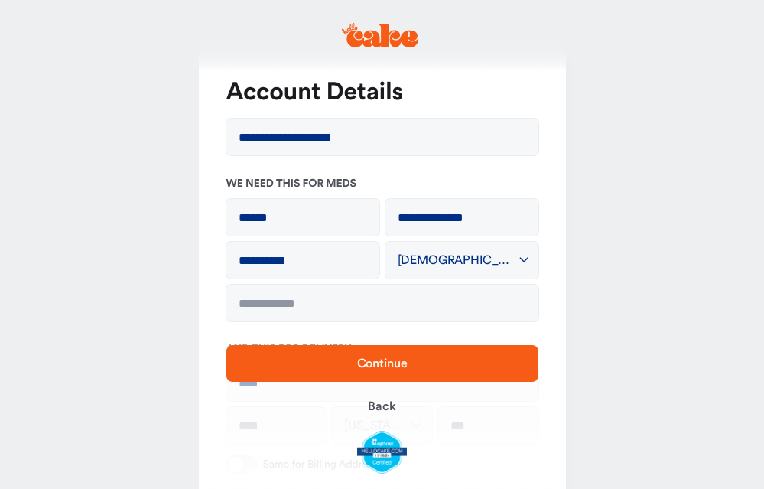
scroll to position [31, 0]
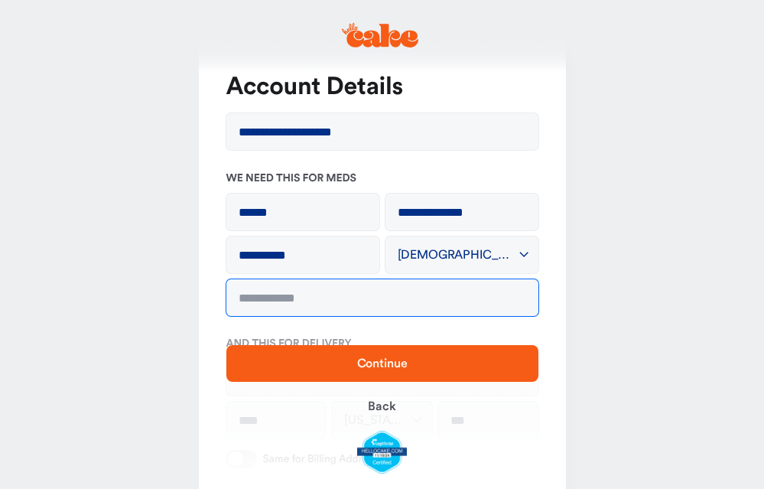
click at [342, 295] on input "tel" at bounding box center [382, 297] width 312 height 37
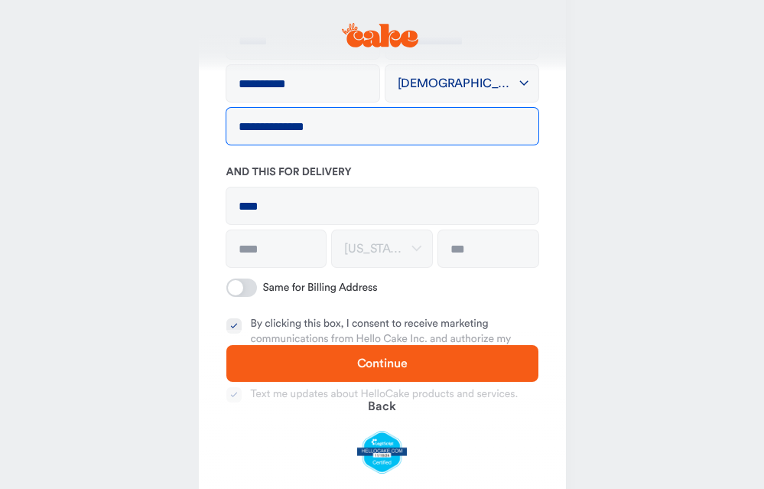
scroll to position [207, 0]
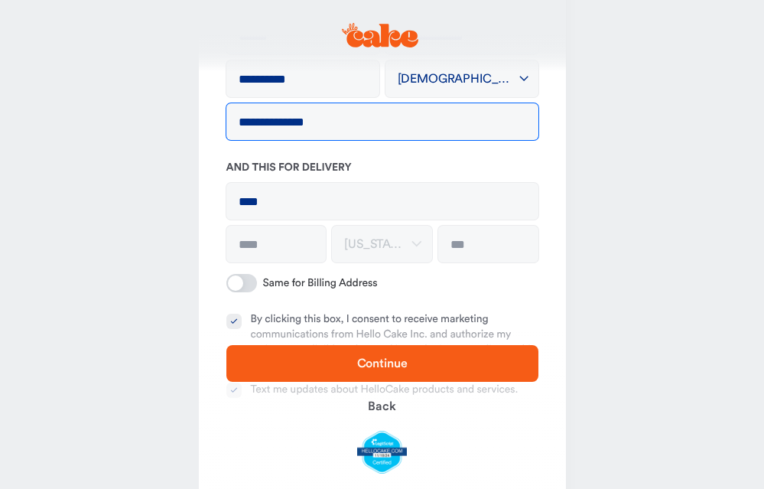
type input "**********"
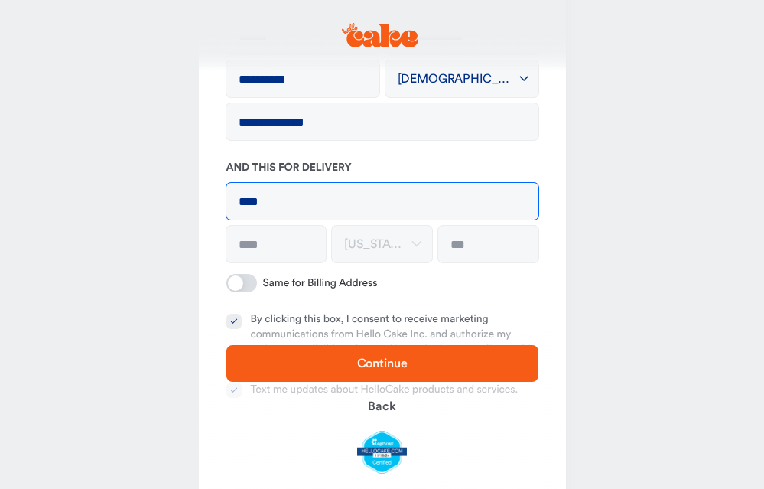
click at [346, 211] on input "***" at bounding box center [382, 201] width 312 height 37
type input "**********"
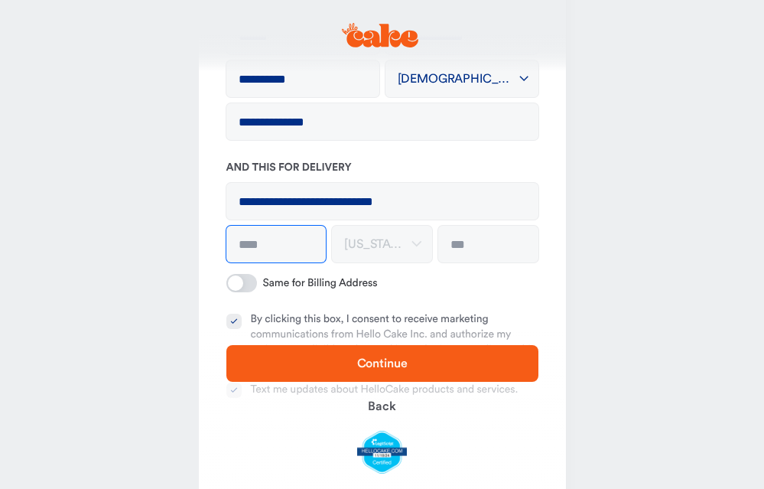
click at [306, 241] on input at bounding box center [276, 244] width 100 height 37
type input "********"
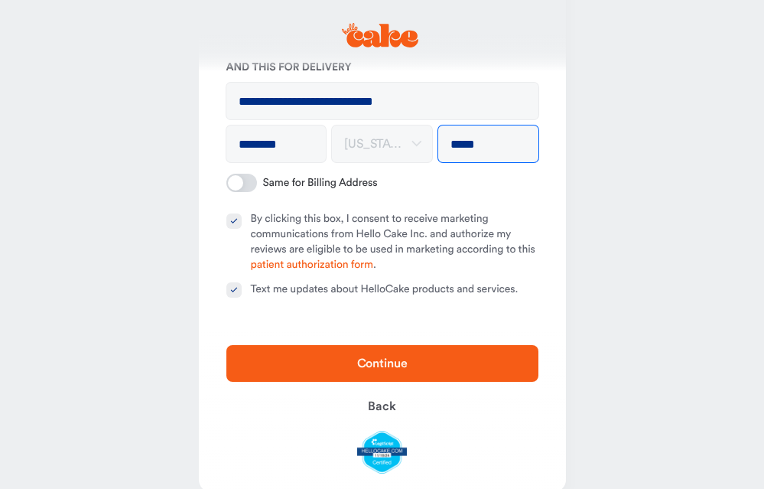
scroll to position [331, 0]
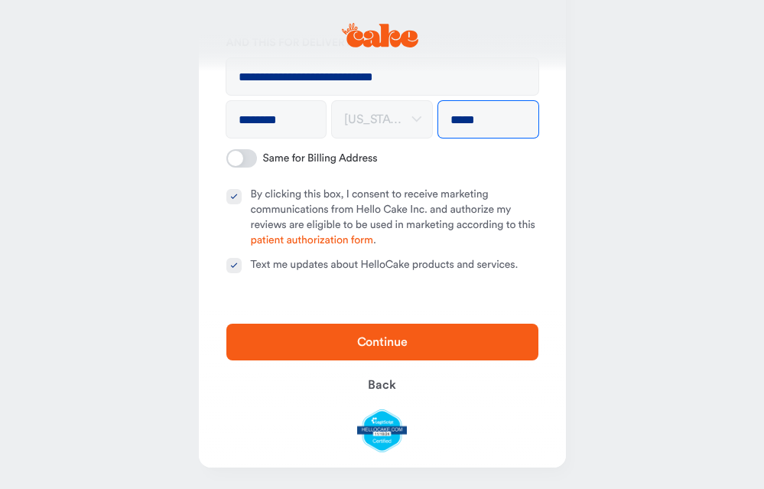
type input "*****"
click at [234, 264] on button "Text me updates about HelloCake products and services." at bounding box center [233, 265] width 15 height 15
click at [237, 193] on button "By clicking this box, I consent to receive marketing communications from Hello …" at bounding box center [233, 196] width 15 height 15
click at [312, 345] on span "Continue" at bounding box center [382, 342] width 263 height 18
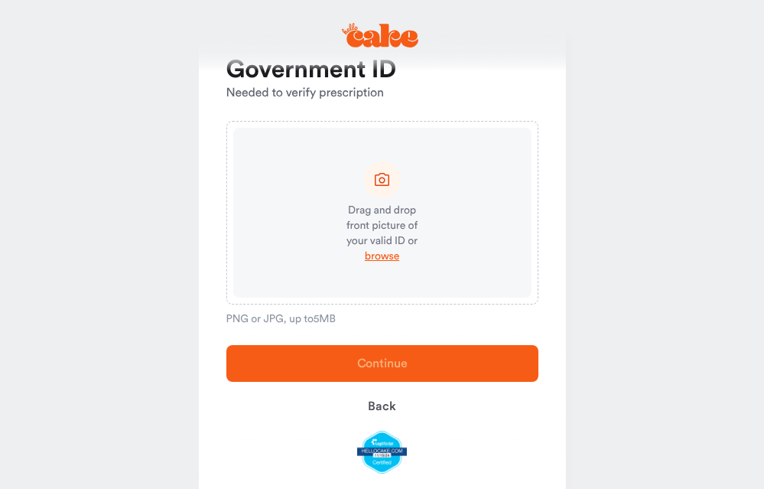
scroll to position [50, 0]
click at [389, 252] on span "browse" at bounding box center [382, 253] width 34 height 15
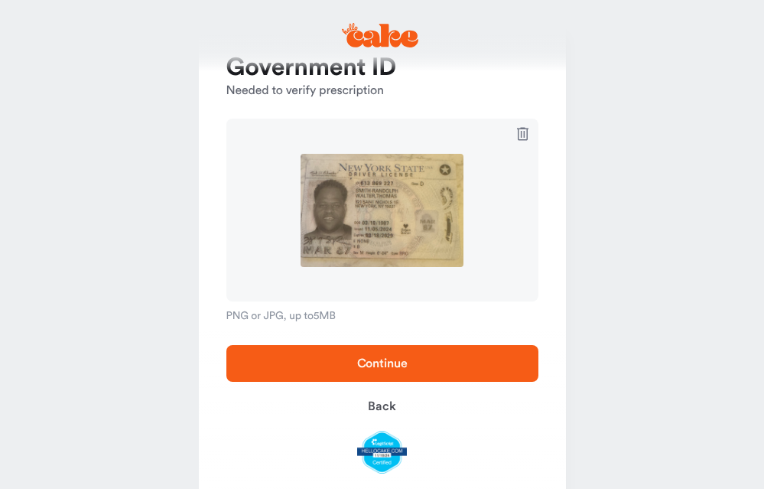
scroll to position [95, 0]
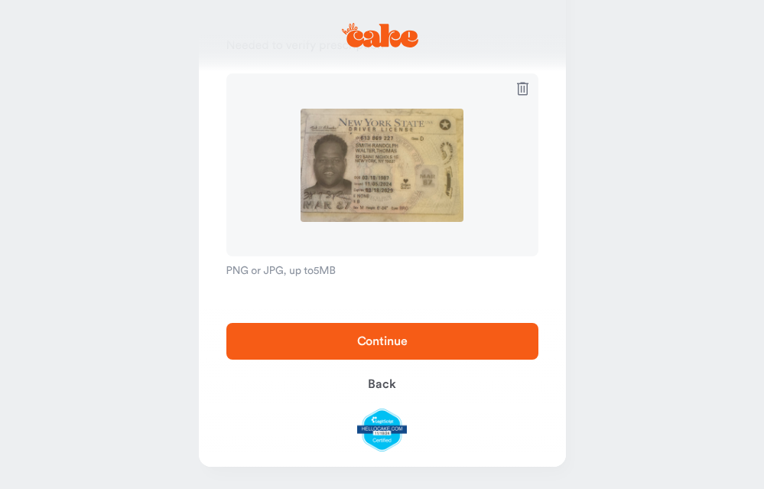
click at [438, 340] on span "Continue" at bounding box center [382, 341] width 263 height 18
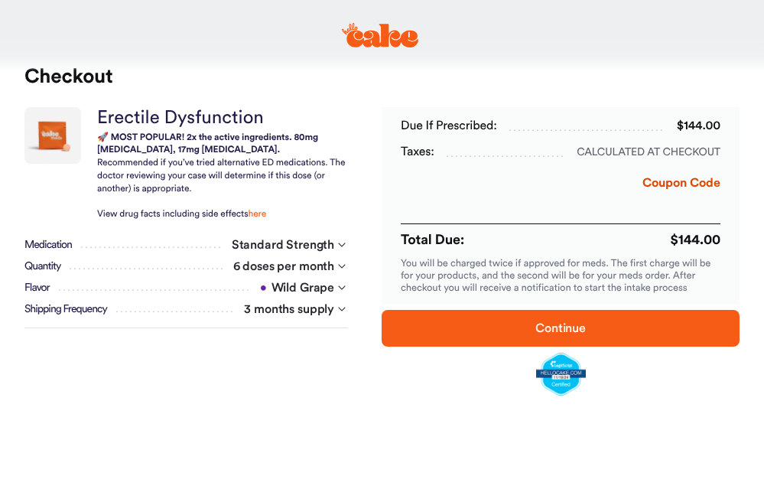
scroll to position [31, 0]
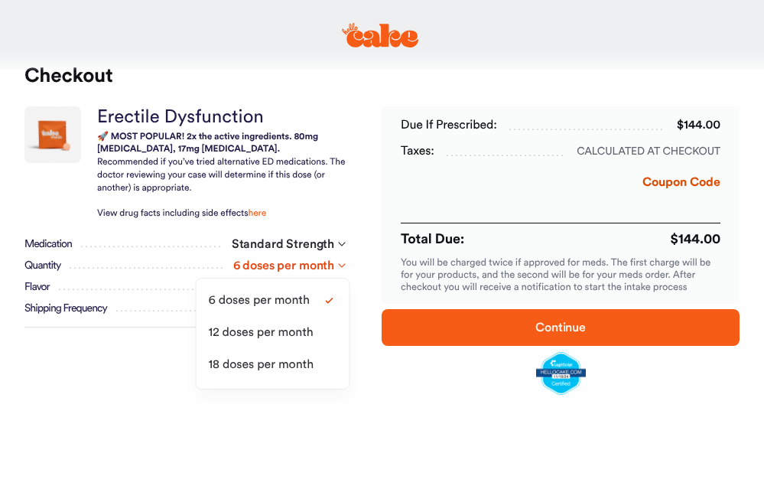
click at [336, 265] on html "**********" at bounding box center [382, 325] width 764 height 713
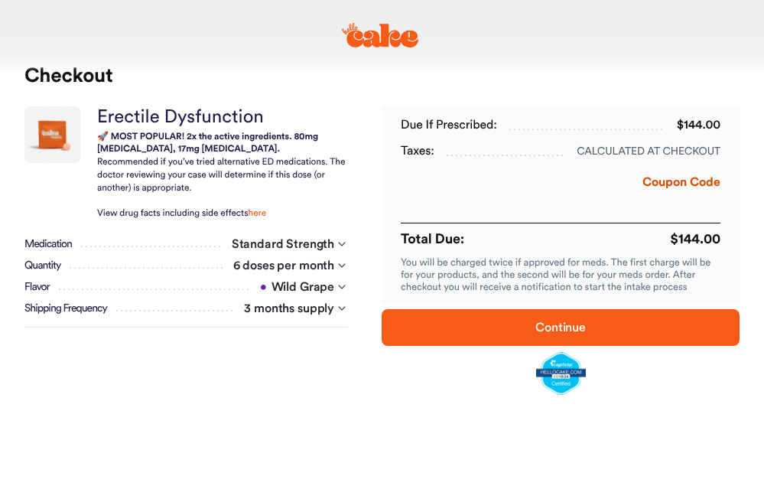
click at [438, 337] on button "Continue" at bounding box center [561, 327] width 358 height 37
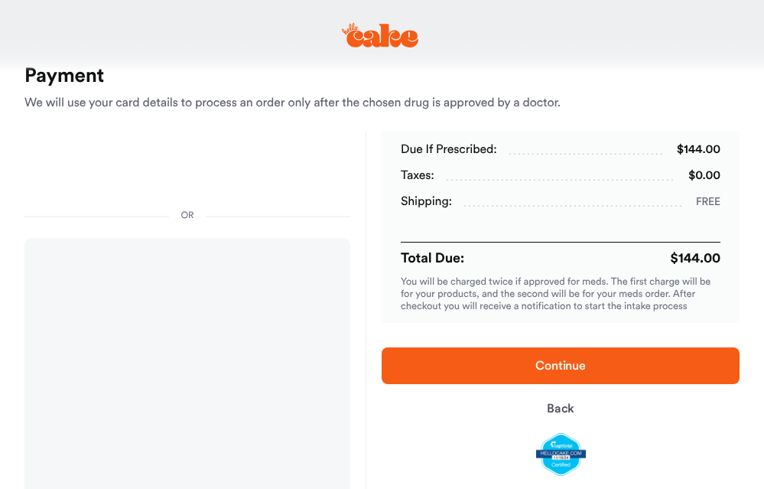
select select "*"
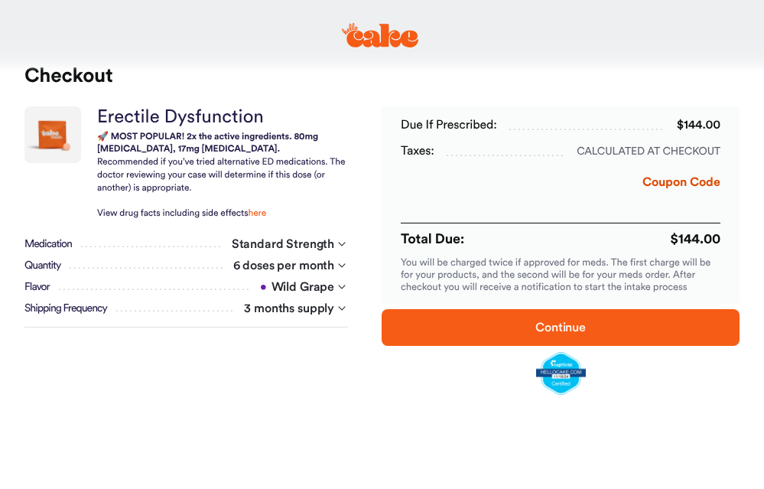
scroll to position [95, 0]
click at [313, 246] on html "**********" at bounding box center [382, 325] width 764 height 713
click at [312, 246] on html "**********" at bounding box center [382, 325] width 764 height 713
click at [326, 245] on html "**********" at bounding box center [382, 325] width 764 height 713
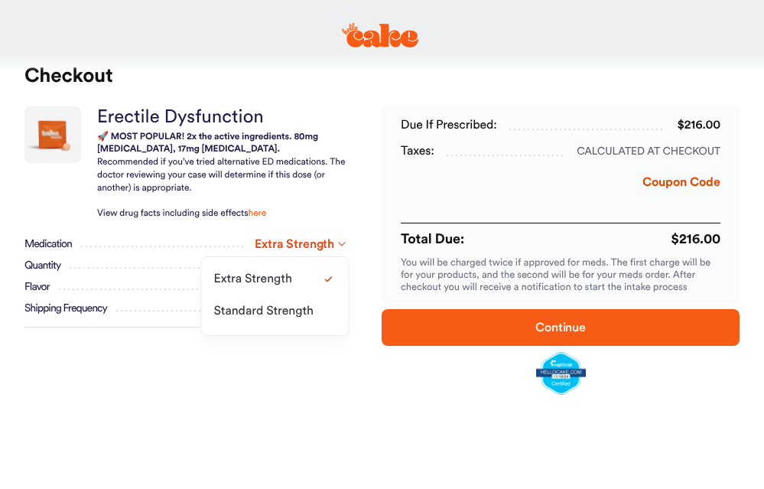
select select "*"
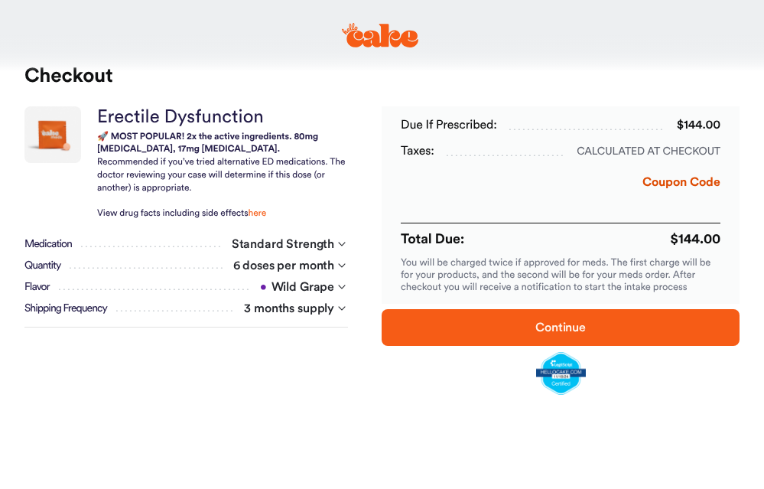
click at [451, 319] on span "Continue" at bounding box center [560, 327] width 309 height 18
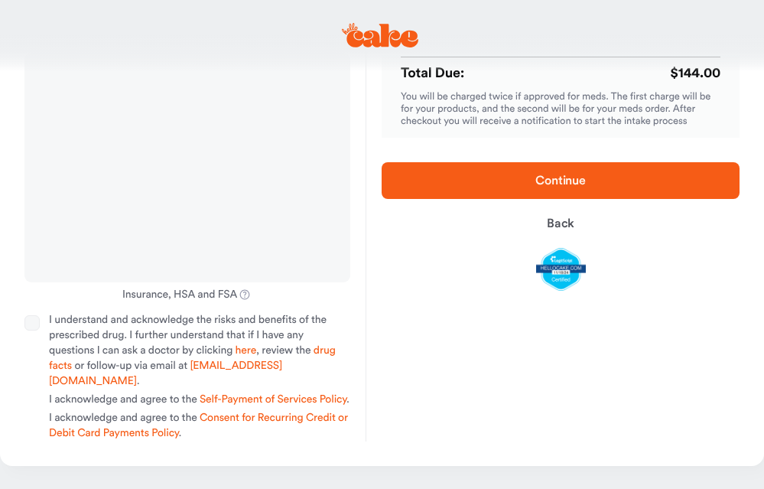
scroll to position [201, 0]
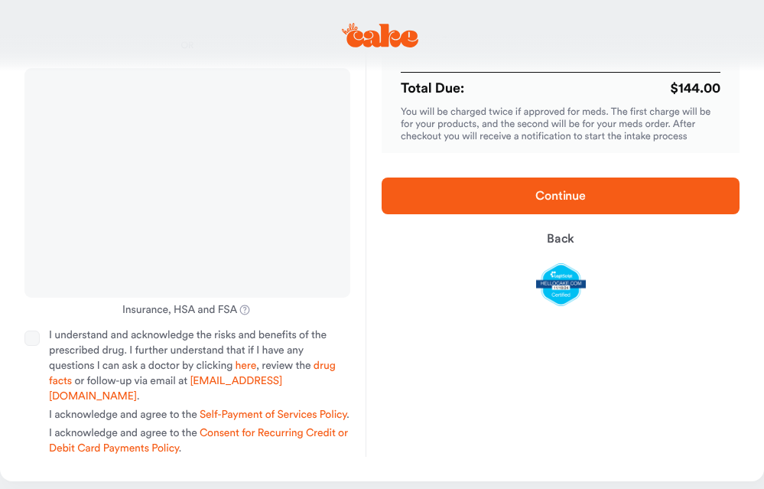
click at [496, 190] on span "Continue" at bounding box center [560, 196] width 309 height 18
click at [31, 340] on button "I understand and acknowledge the risks and benefits of the prescribed drug. I f…" at bounding box center [31, 337] width 15 height 15
click at [535, 202] on span "Continue" at bounding box center [560, 196] width 50 height 12
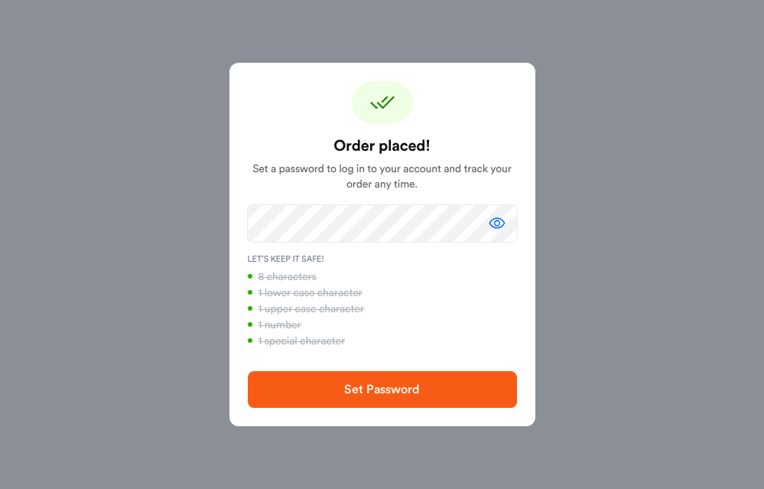
click at [500, 217] on icon "button" at bounding box center [497, 223] width 18 height 18
click at [402, 386] on span "Set Password" at bounding box center [381, 389] width 75 height 12
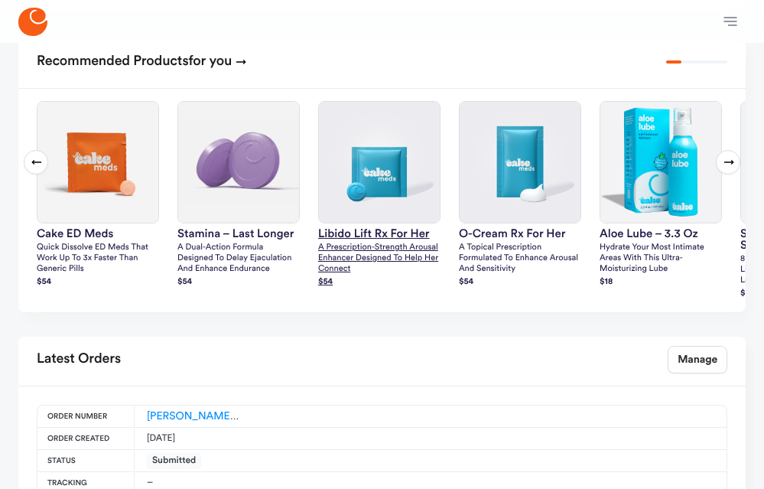
scroll to position [799, 0]
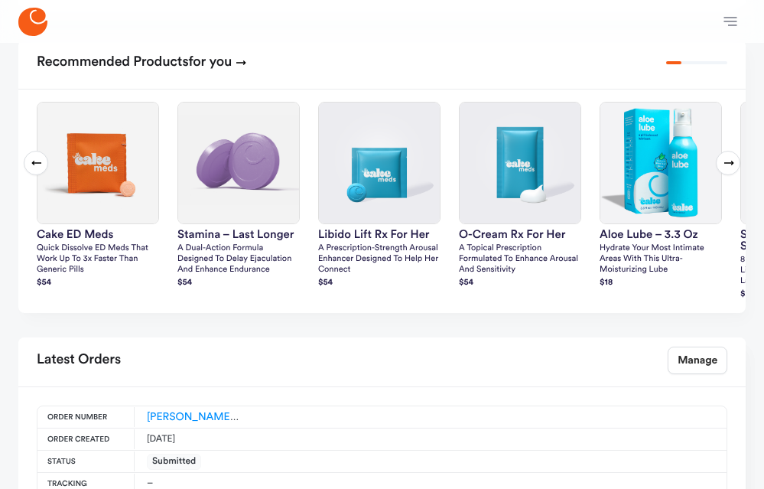
click at [731, 161] on icon at bounding box center [729, 163] width 10 height 5
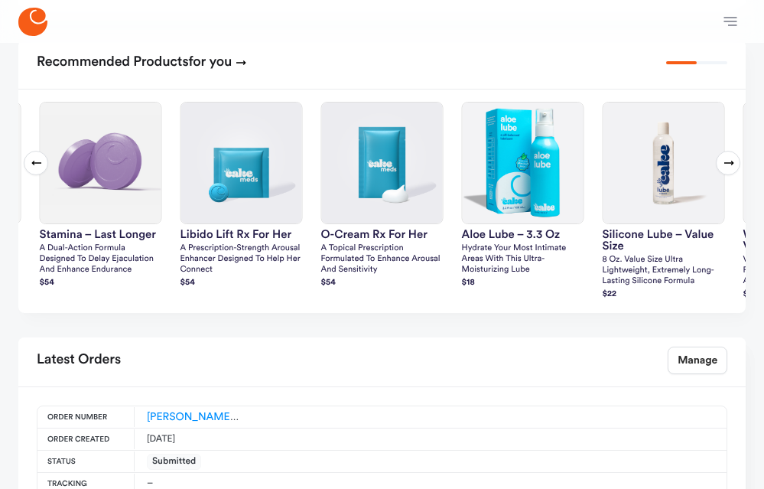
click at [731, 161] on icon at bounding box center [729, 163] width 10 height 5
